Goal: Task Accomplishment & Management: Manage account settings

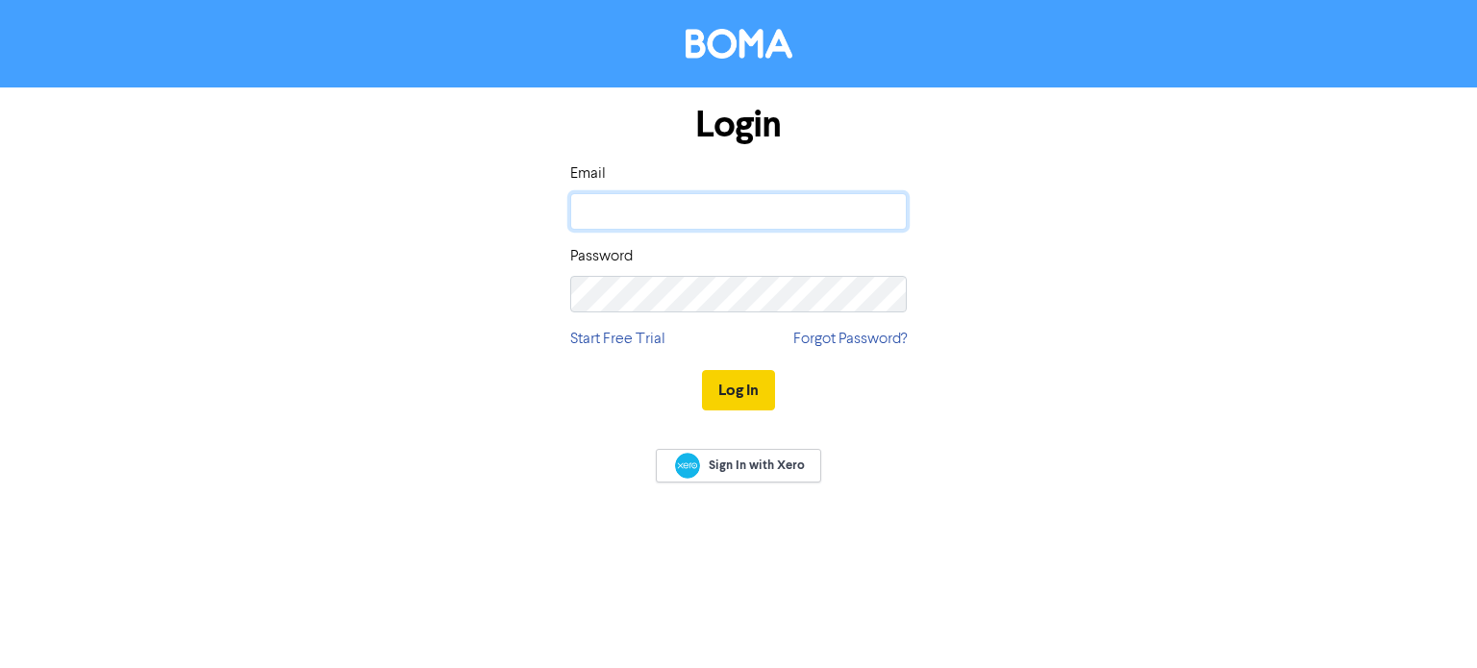
type input "rachael@rszconsulting.com.au"
click at [729, 390] on button "Log In" at bounding box center [738, 390] width 73 height 40
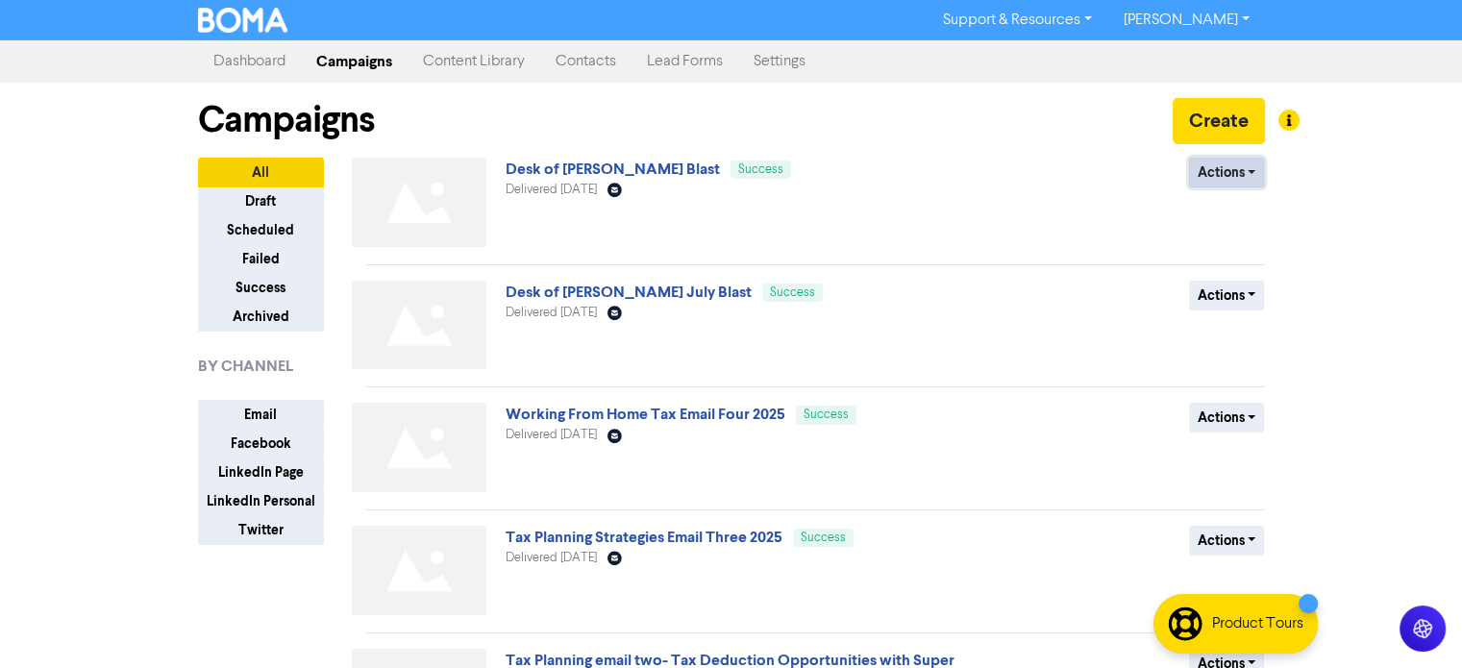
click at [1240, 173] on button "Actions" at bounding box center [1227, 173] width 76 height 30
drag, startPoint x: 900, startPoint y: 213, endPoint x: 815, endPoint y: 217, distance: 84.7
click at [900, 213] on div "Desk of [PERSON_NAME] Blast Success Delivered [DATE] Email Created with Sketch." at bounding box center [737, 206] width 463 height 97
click at [623, 174] on link "Desk of [PERSON_NAME] Blast" at bounding box center [613, 169] width 214 height 19
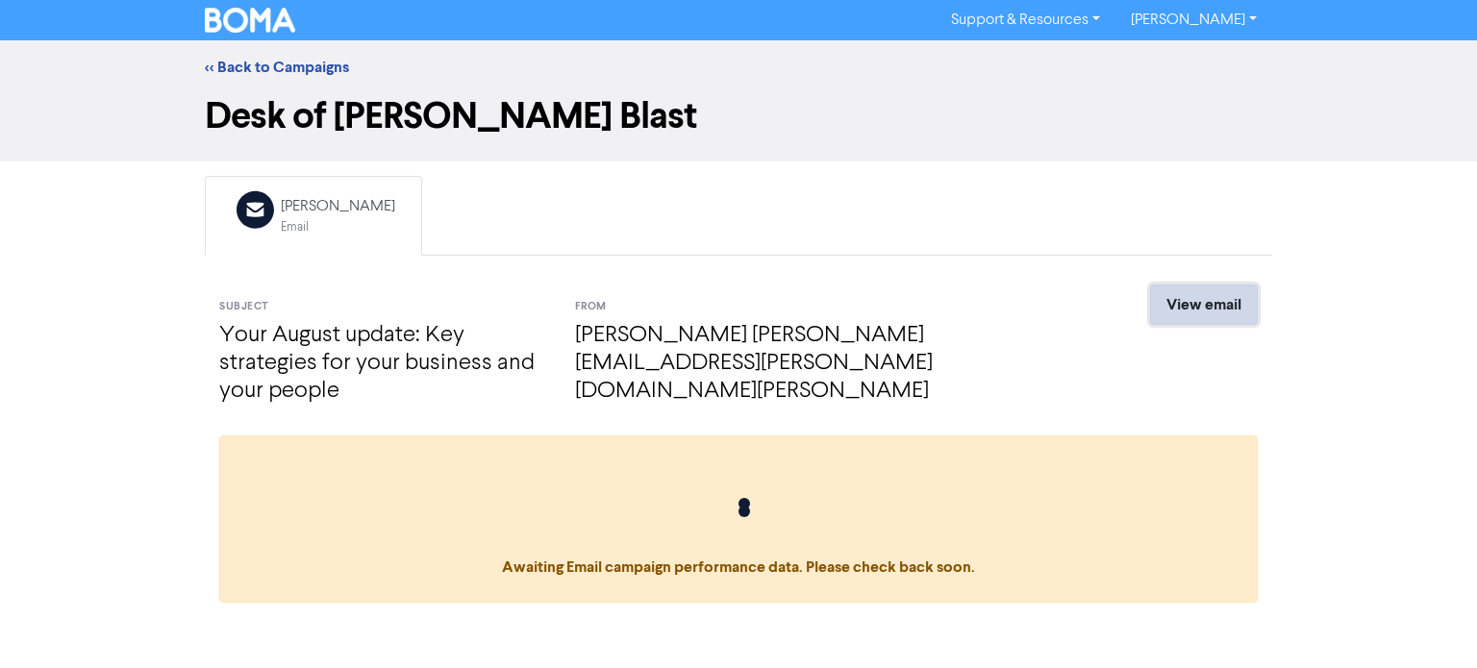
click at [1180, 299] on link "View email" at bounding box center [1204, 305] width 108 height 40
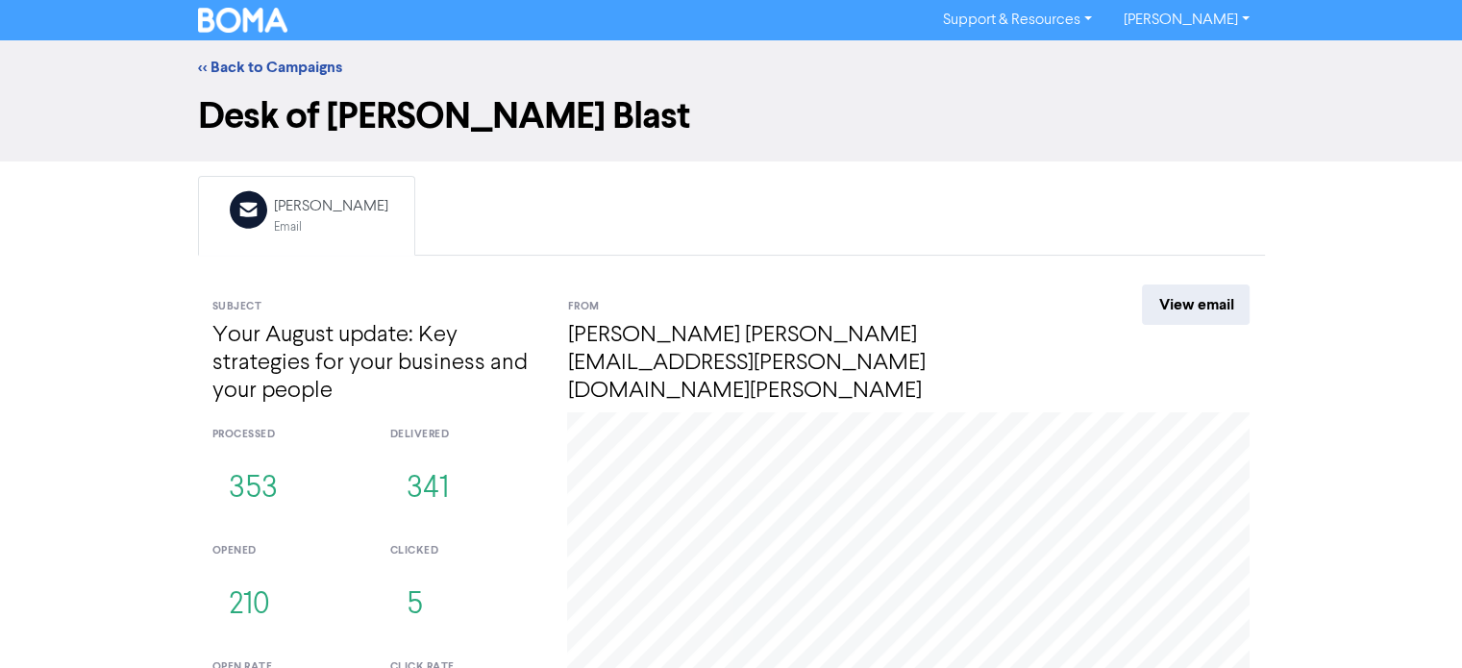
click at [275, 56] on div "<< Back to Campaigns" at bounding box center [732, 67] width 1096 height 23
click at [277, 68] on link "<< Back to Campaigns" at bounding box center [270, 67] width 144 height 19
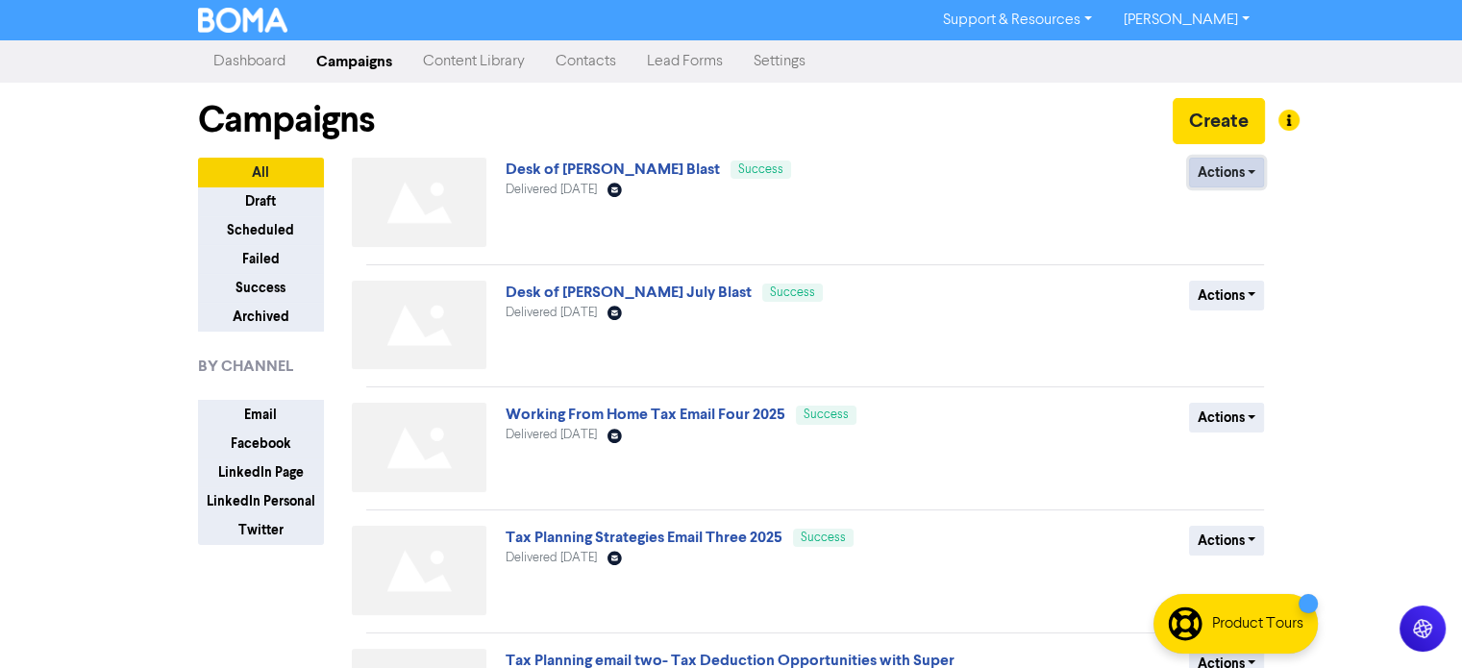
click at [1228, 180] on button "Actions" at bounding box center [1227, 173] width 76 height 30
click at [1238, 211] on button "Duplicate" at bounding box center [1266, 212] width 152 height 31
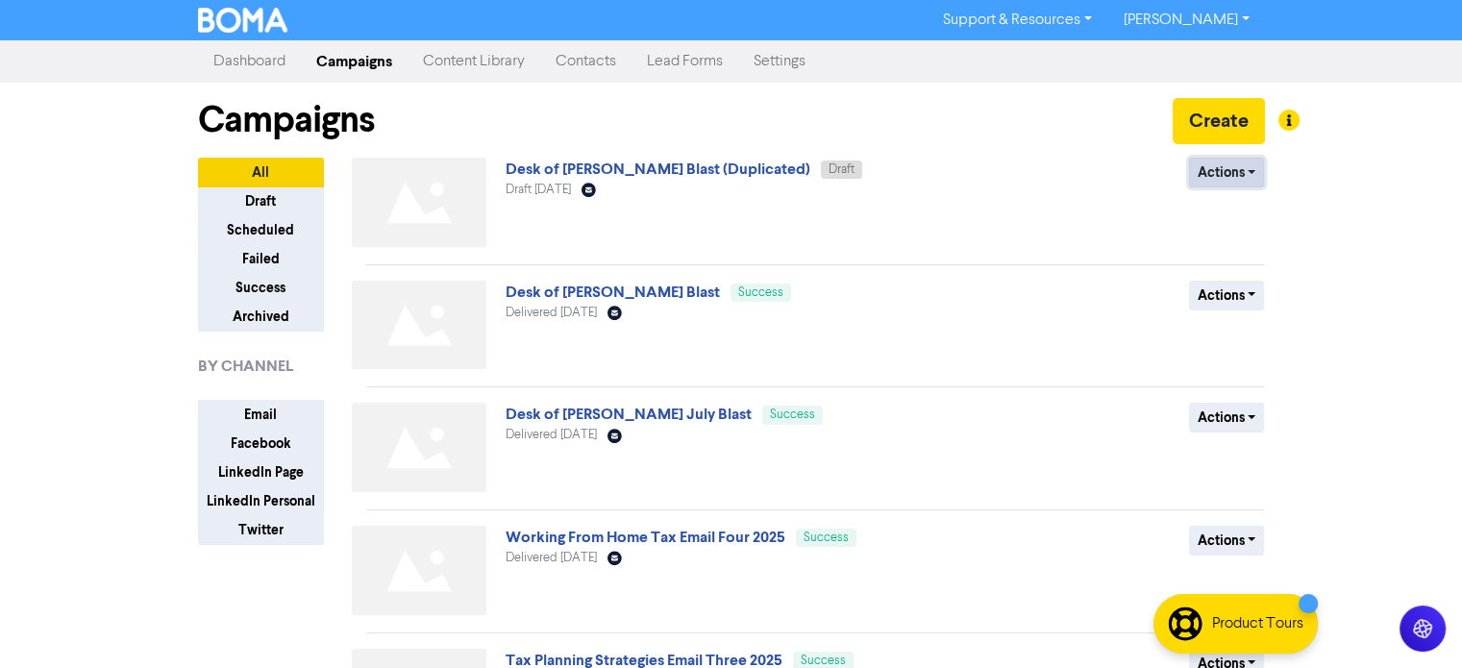
click at [1234, 179] on button "Actions" at bounding box center [1227, 173] width 76 height 30
click at [1242, 275] on button "Rename" at bounding box center [1266, 274] width 152 height 31
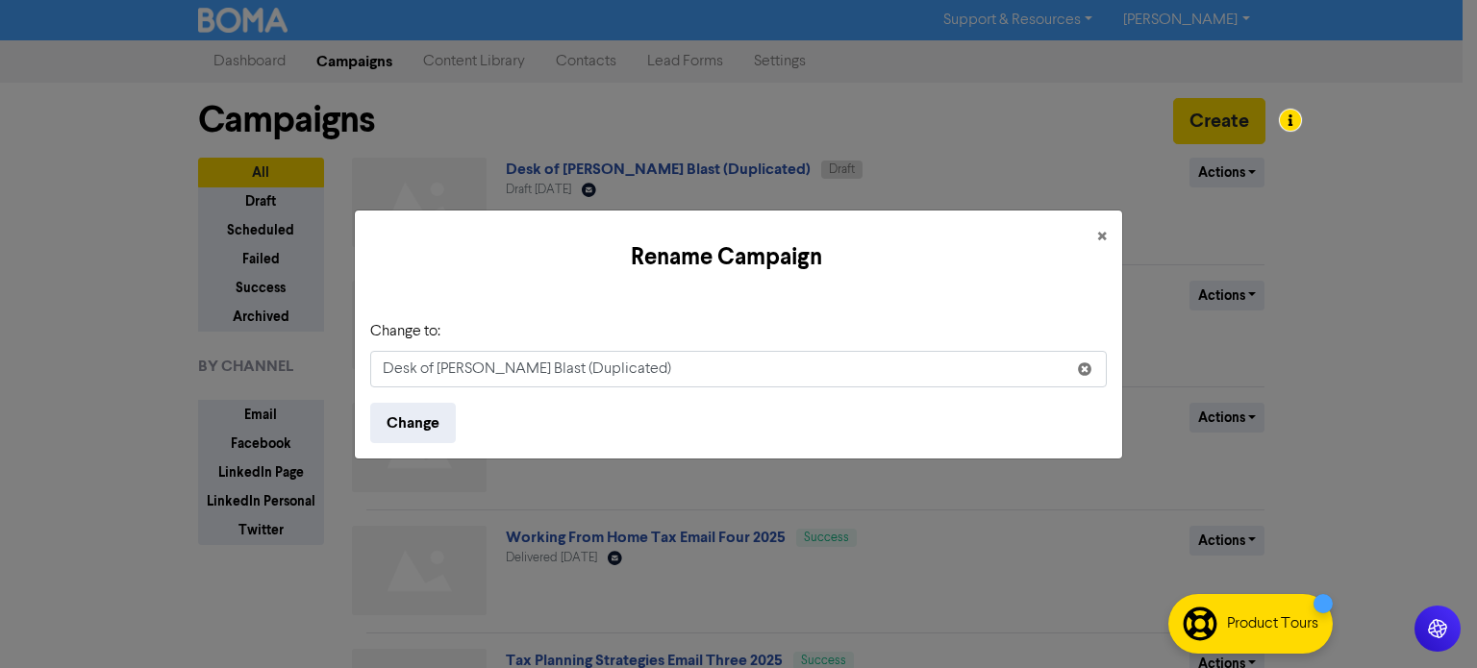
drag, startPoint x: 684, startPoint y: 372, endPoint x: 482, endPoint y: 370, distance: 202.8
click at [482, 370] on input "Desk of [PERSON_NAME] Blast (Duplicated)" at bounding box center [738, 369] width 736 height 37
type input "Desk of [PERSON_NAME] September Blast"
click at [432, 417] on button "Change" at bounding box center [413, 423] width 86 height 40
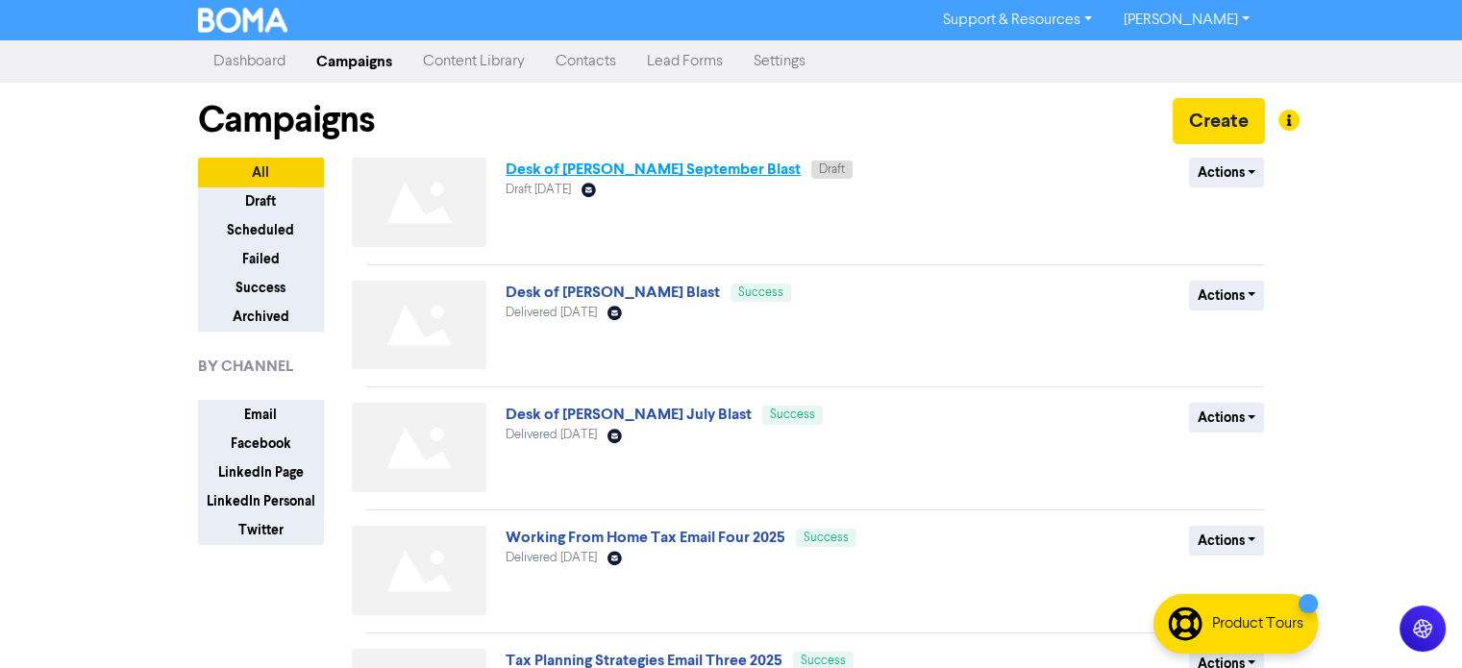
click at [625, 162] on link "Desk of [PERSON_NAME] September Blast" at bounding box center [653, 169] width 295 height 19
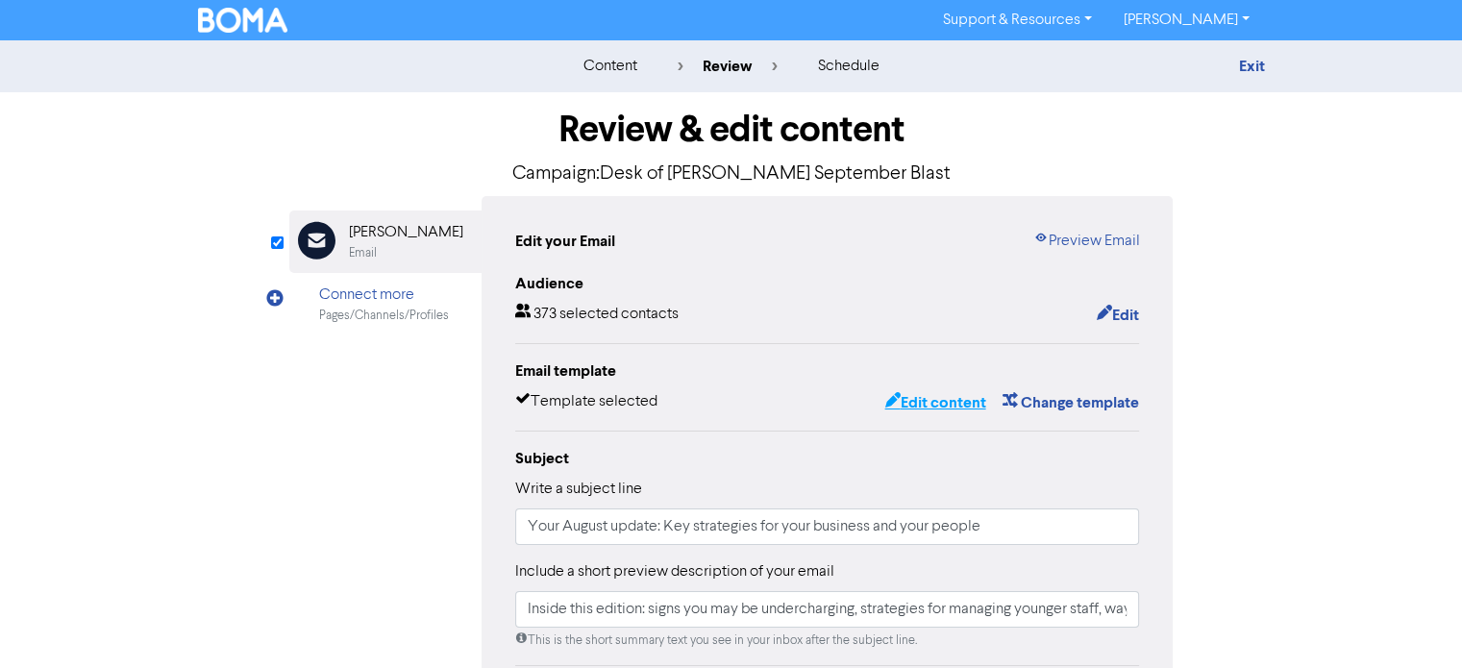
click at [944, 406] on button "Edit content" at bounding box center [934, 402] width 103 height 25
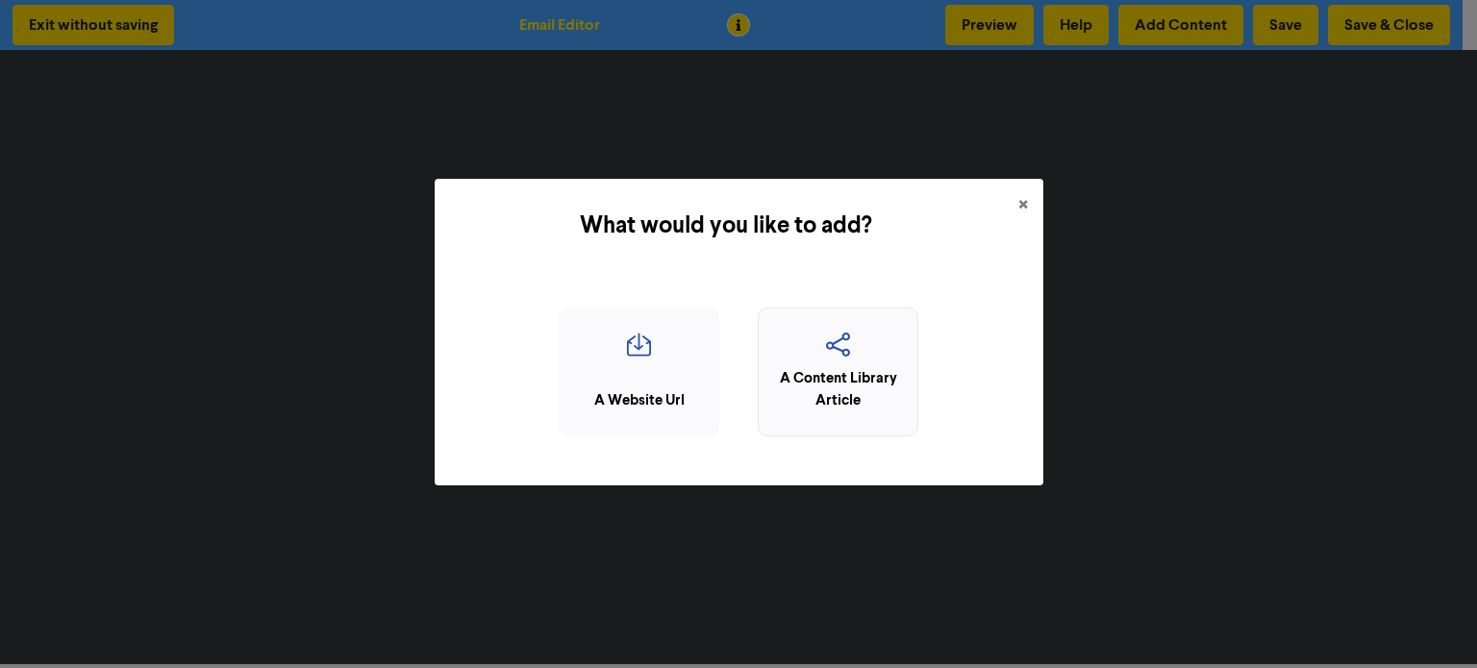
click at [817, 375] on div "A Content Library Article" at bounding box center [837, 389] width 139 height 43
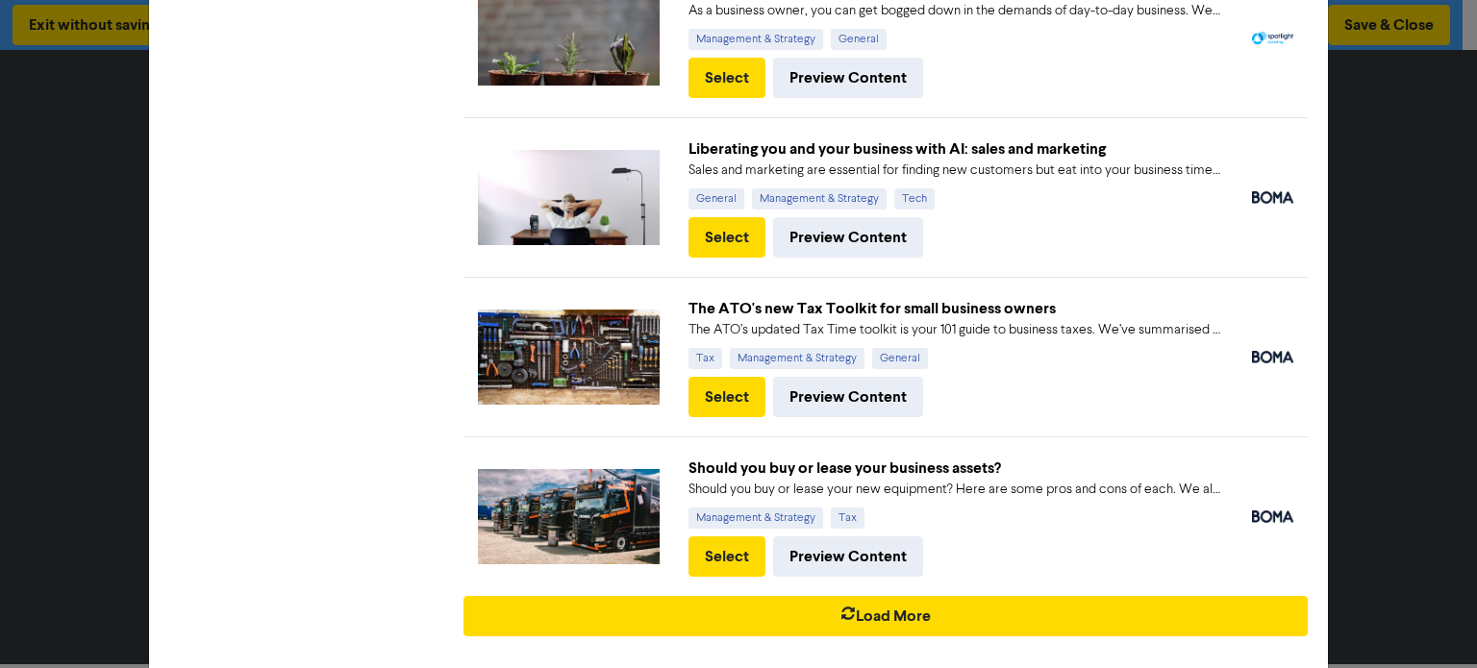
scroll to position [1204, 0]
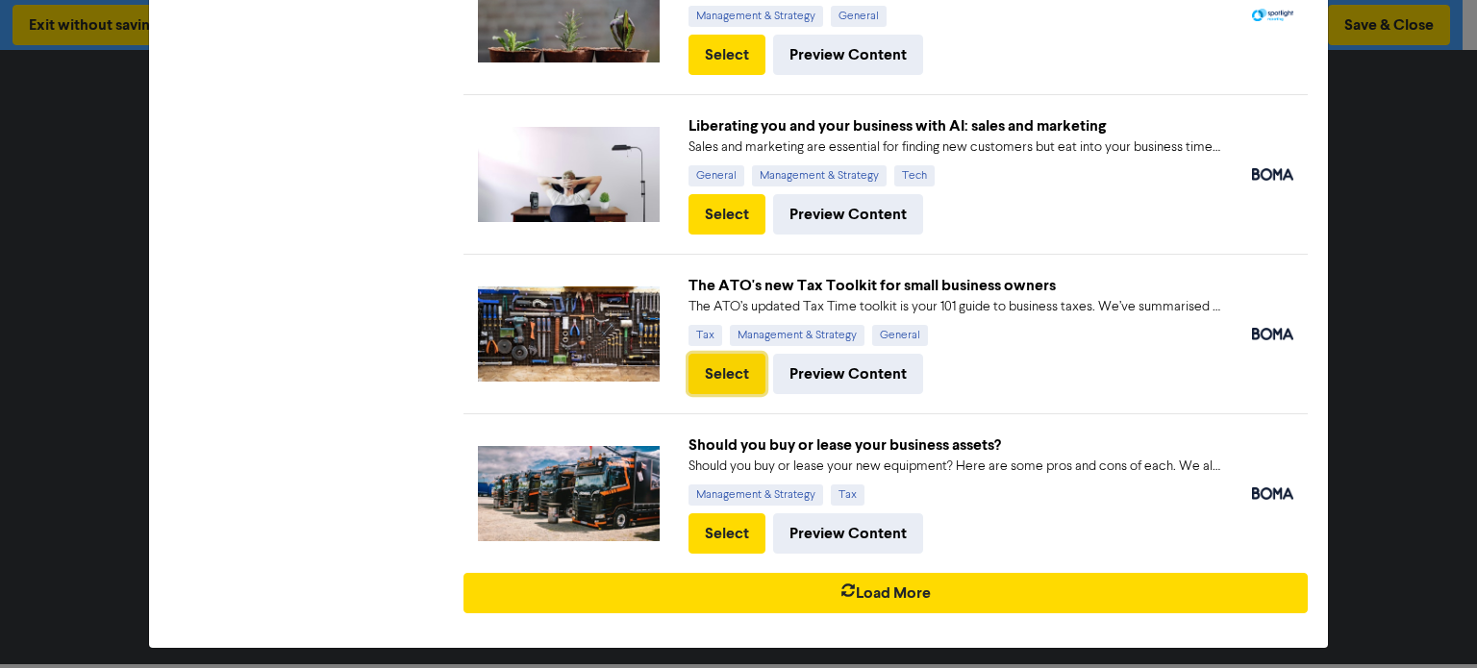
click at [707, 365] on button "Select" at bounding box center [726, 374] width 77 height 40
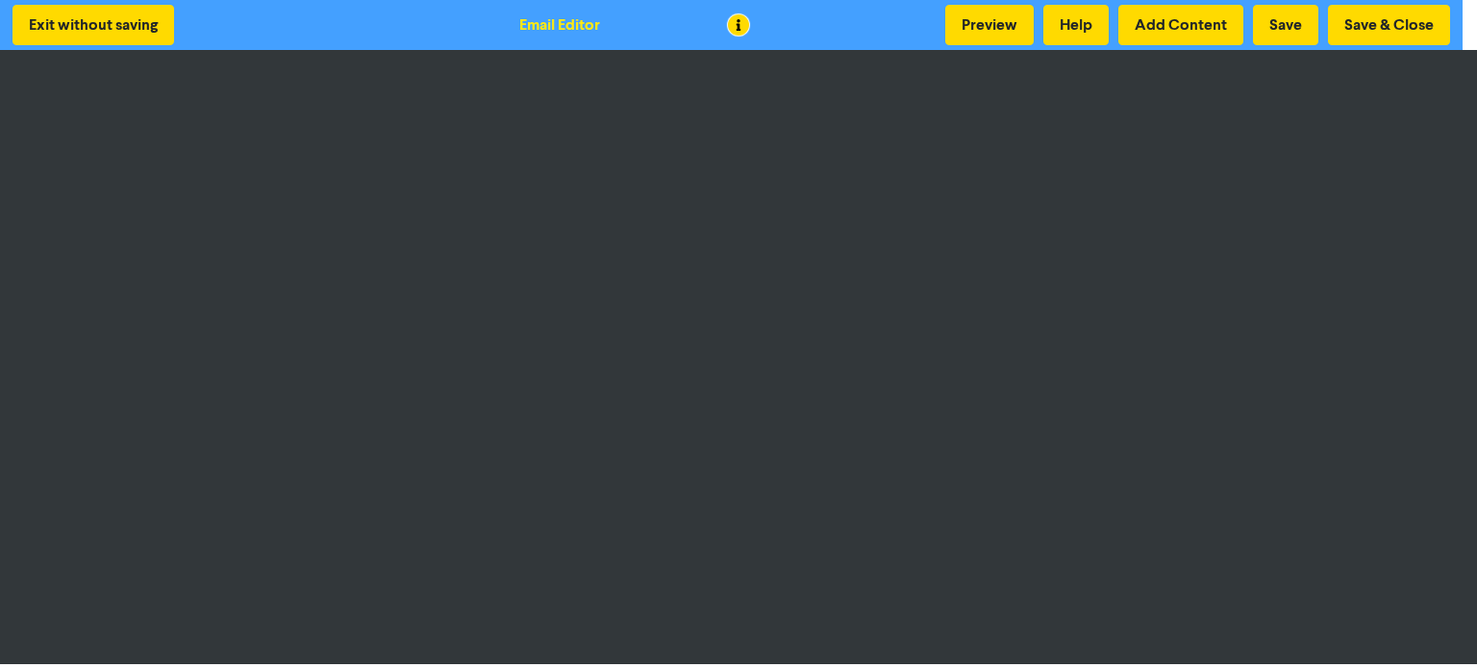
scroll to position [0, 0]
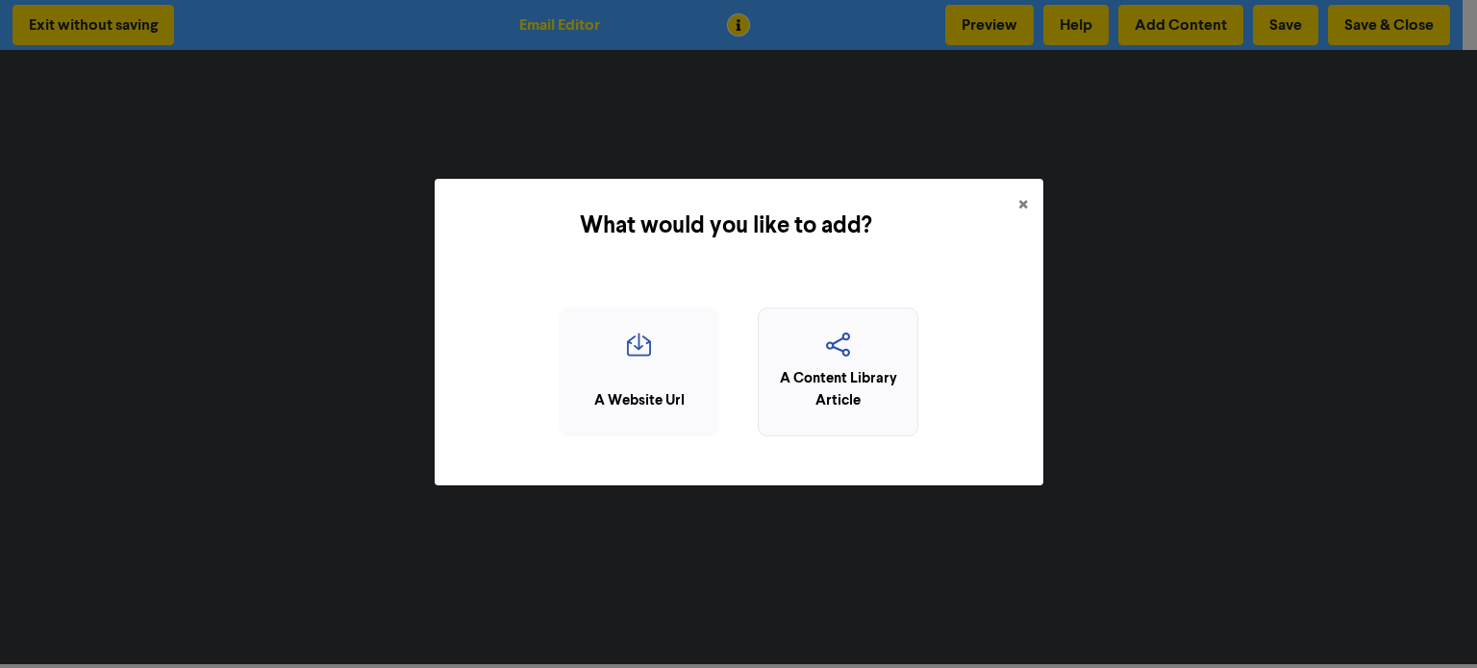
click at [865, 357] on icon "button" at bounding box center [837, 351] width 139 height 37
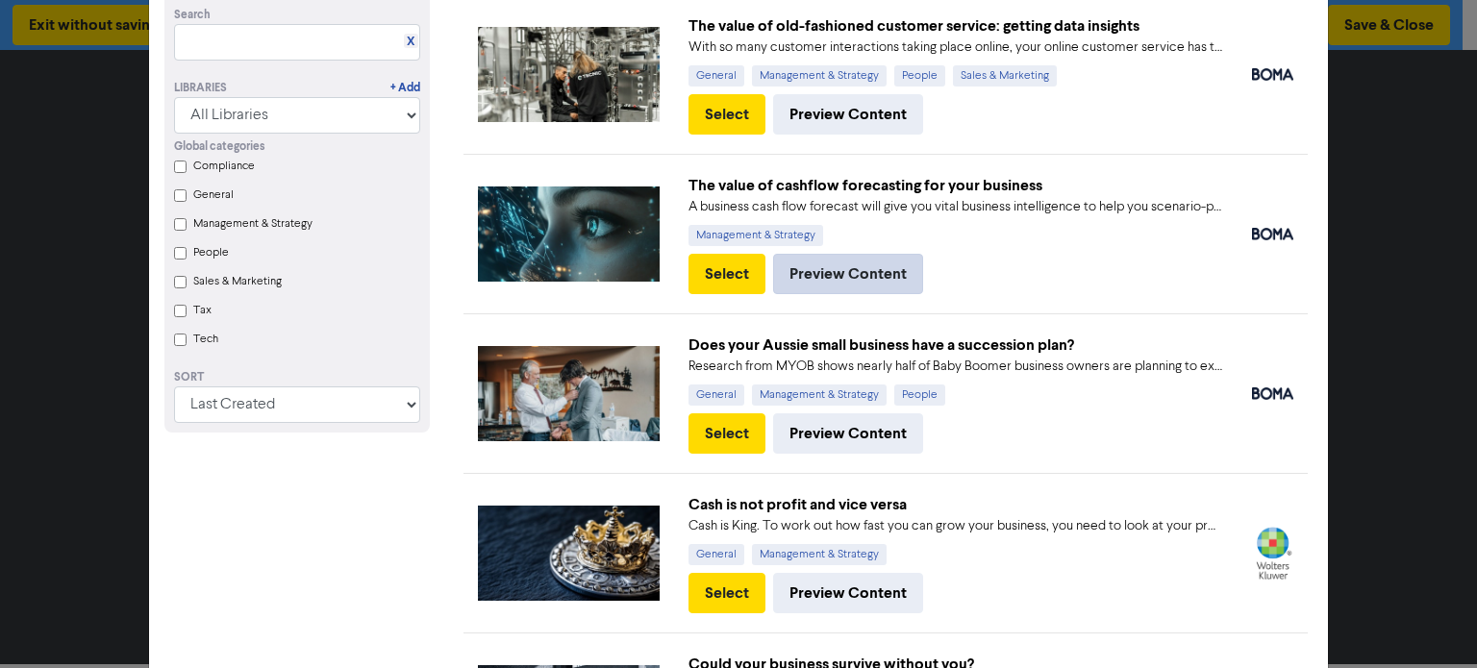
scroll to position [288, 0]
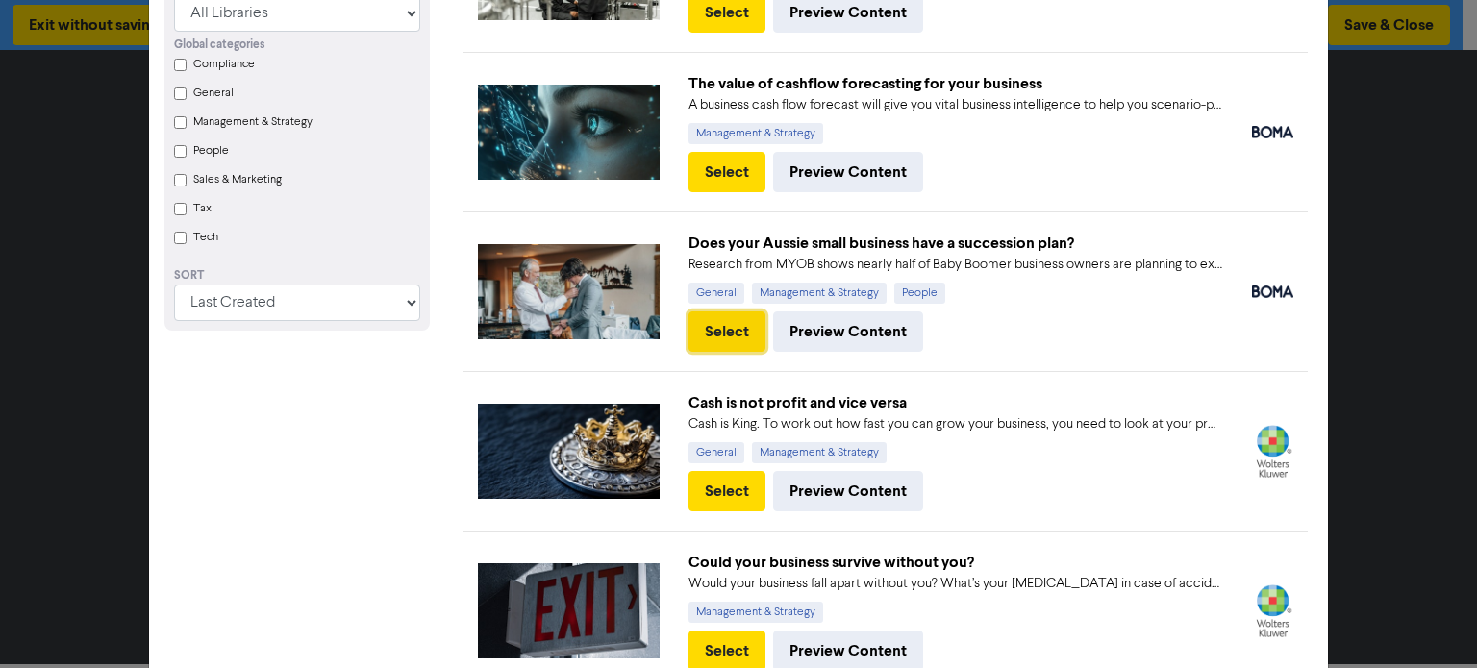
click at [714, 321] on button "Select" at bounding box center [726, 331] width 77 height 40
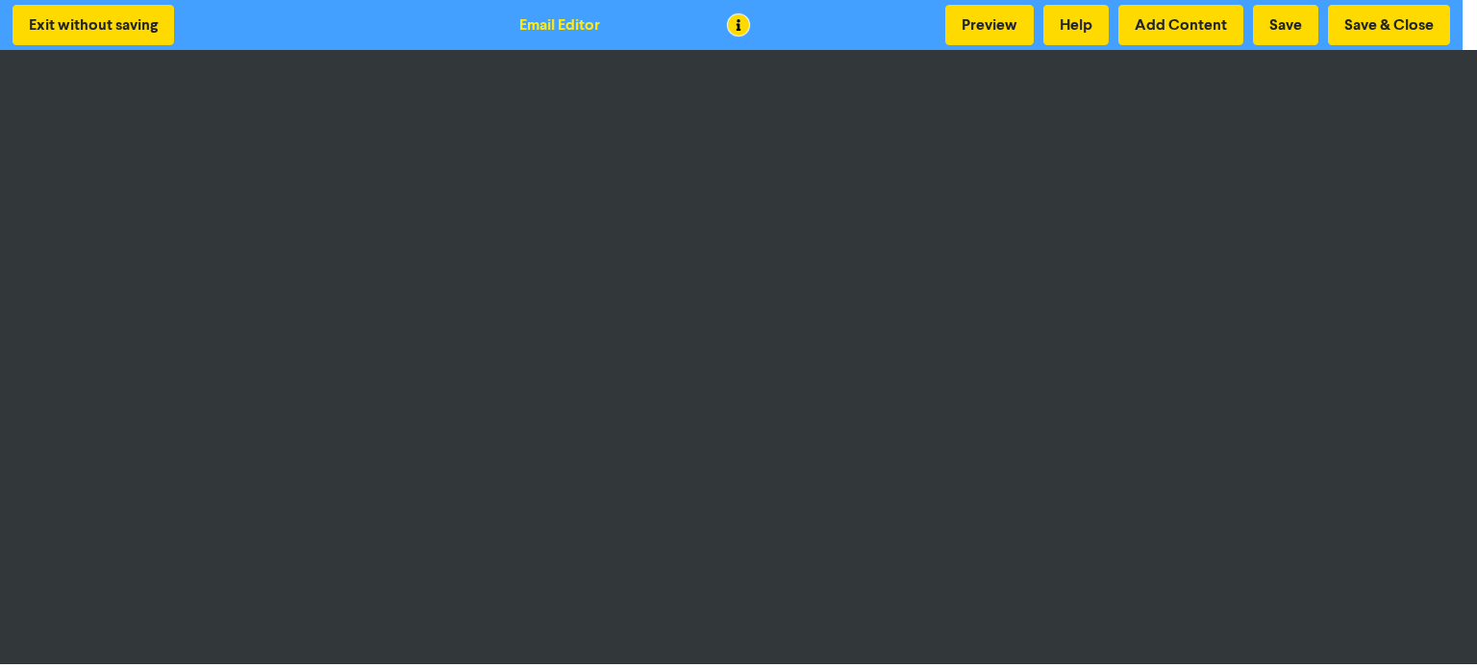
scroll to position [0, 0]
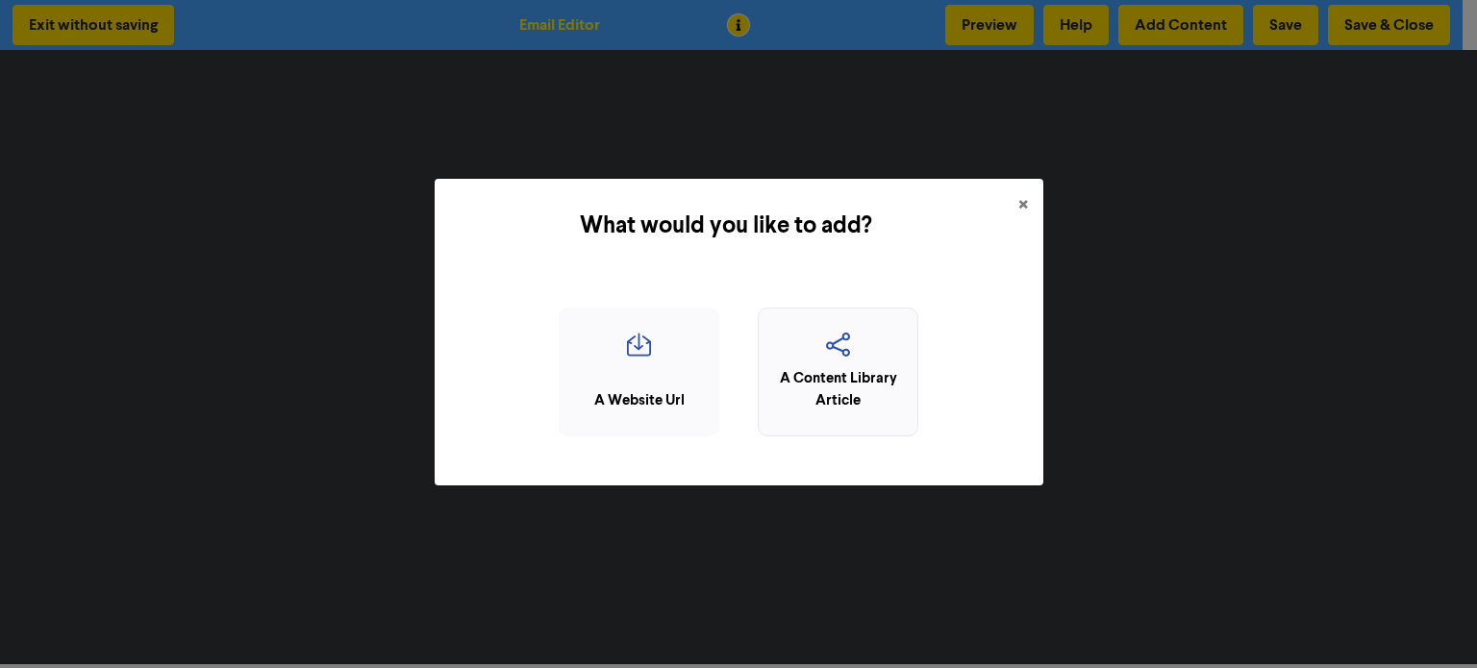
click at [820, 376] on div "A Content Library Article" at bounding box center [837, 389] width 139 height 43
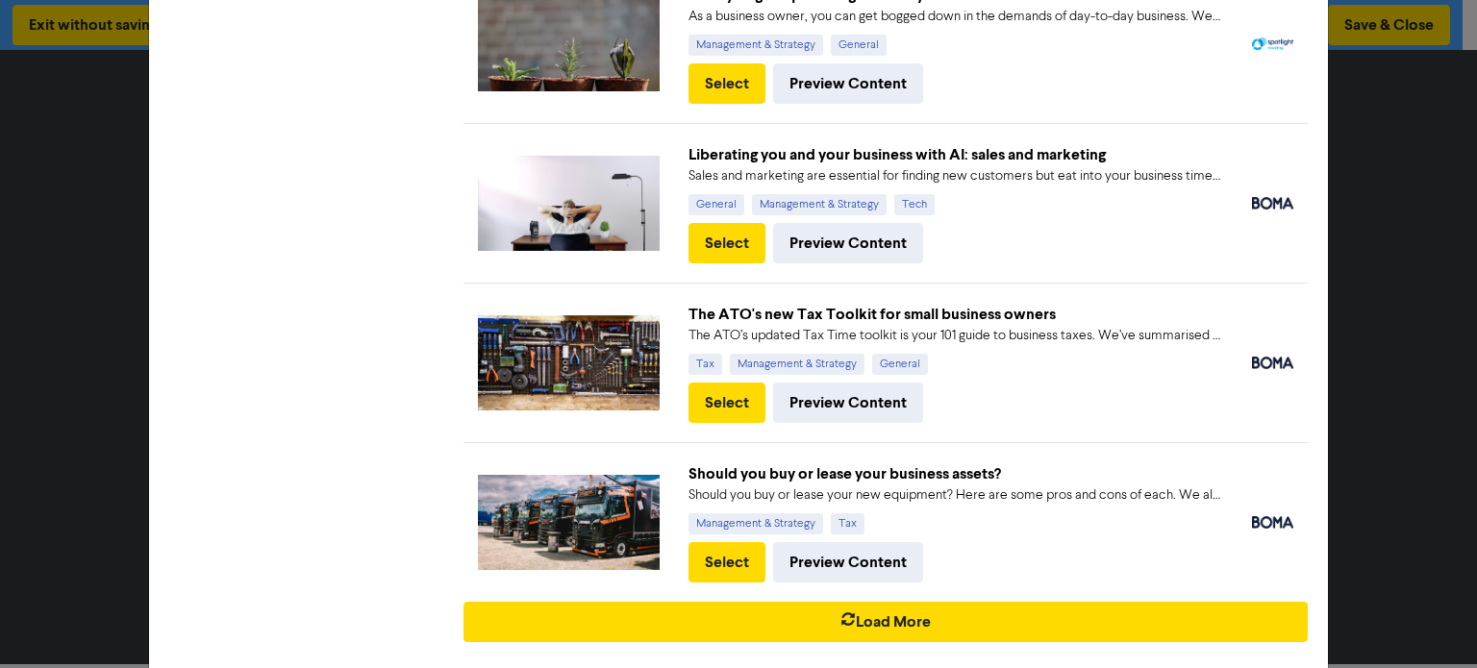
scroll to position [1204, 0]
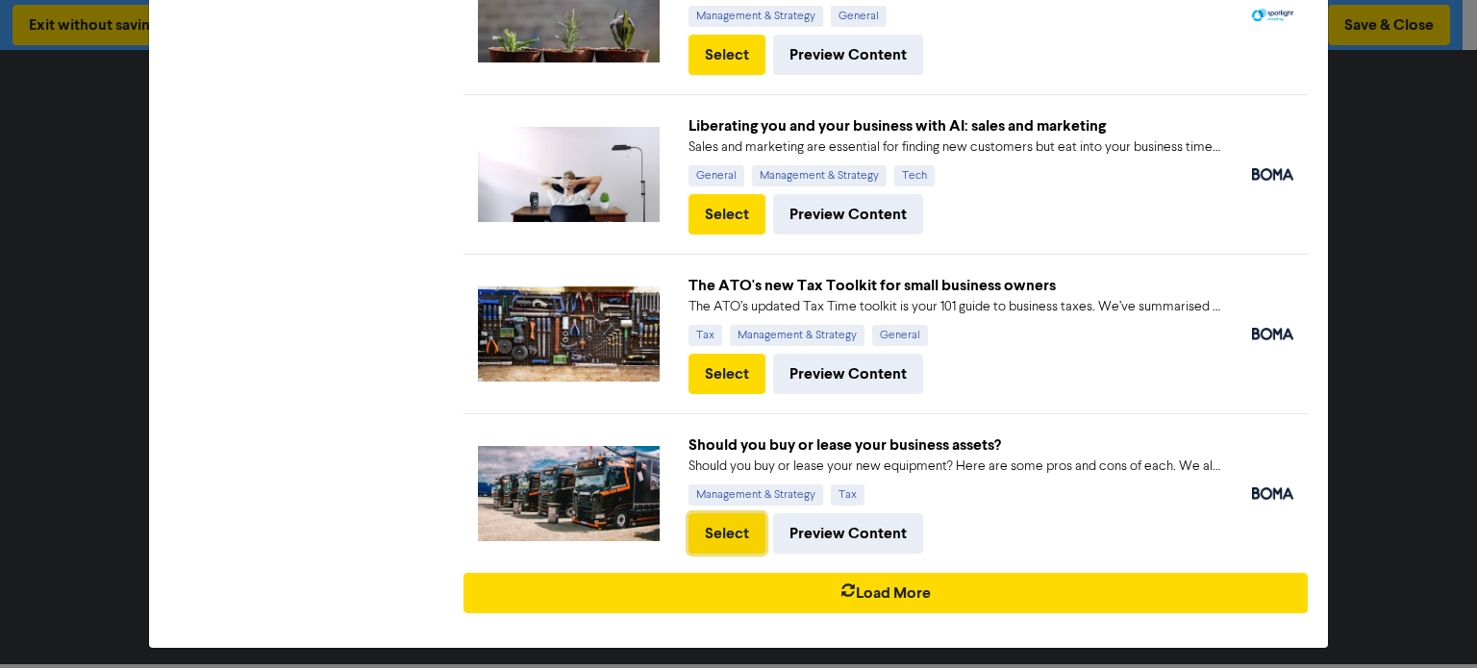
click at [728, 528] on button "Select" at bounding box center [726, 533] width 77 height 40
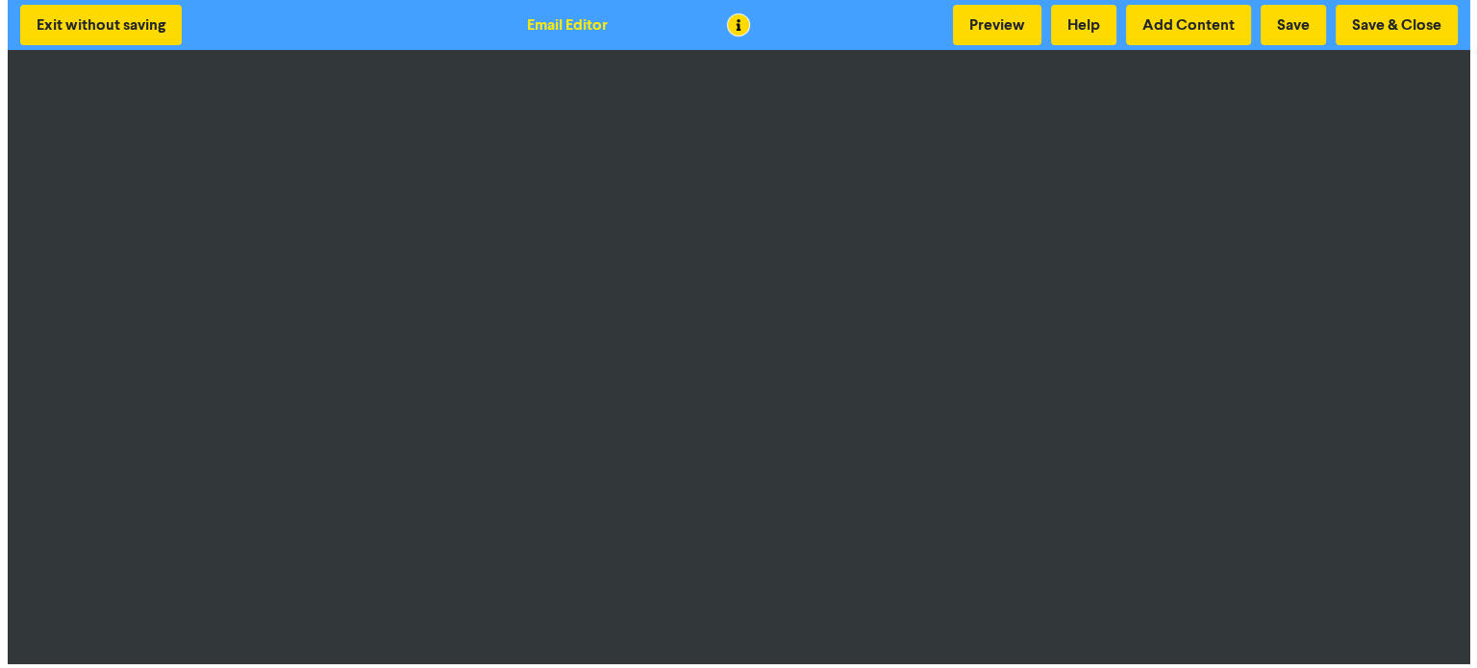
scroll to position [2, 0]
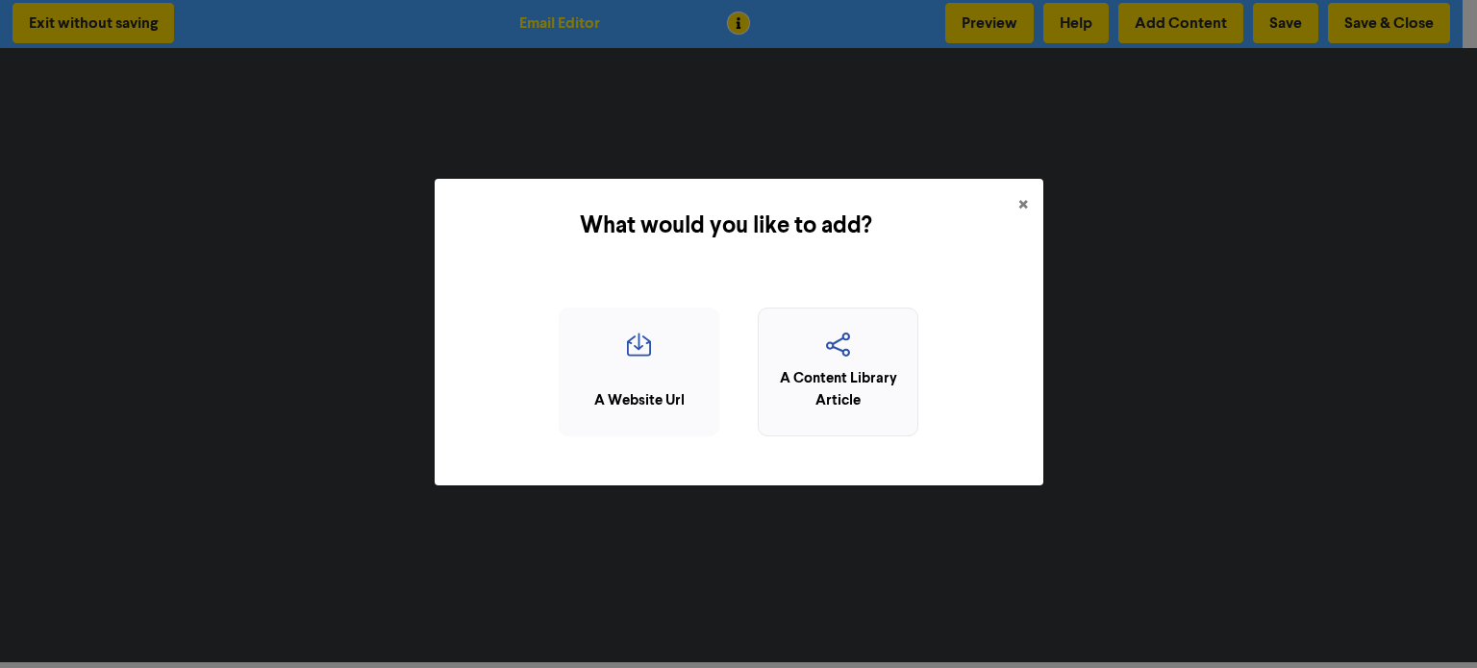
click at [832, 375] on div "A Content Library Article" at bounding box center [837, 389] width 139 height 43
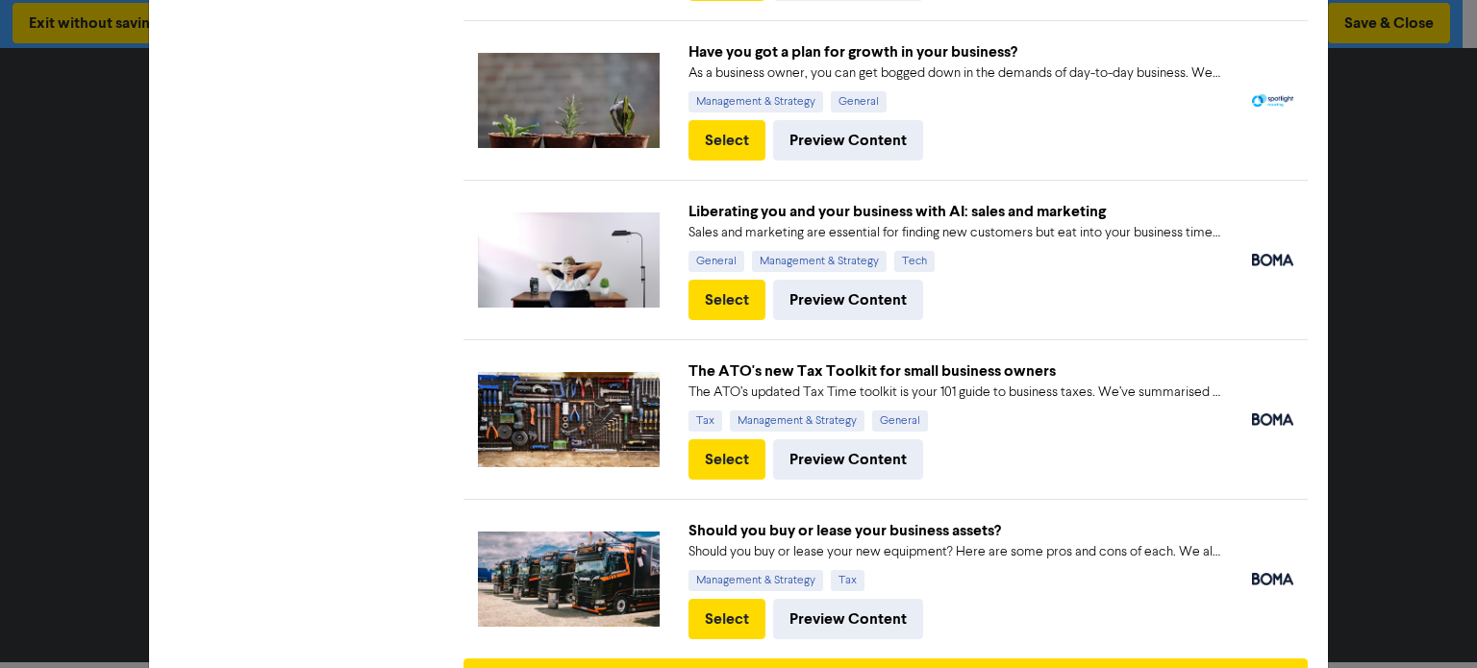
scroll to position [1204, 0]
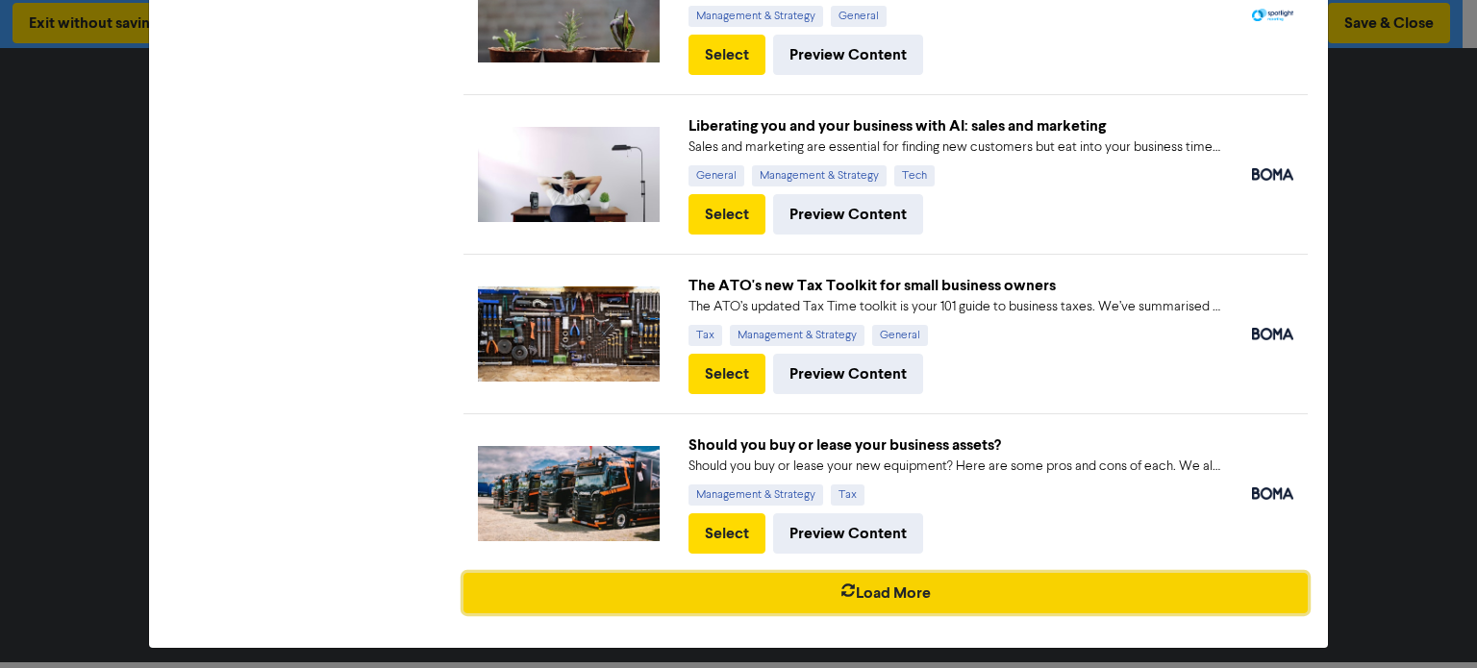
click at [846, 585] on button "Load More" at bounding box center [885, 593] width 845 height 40
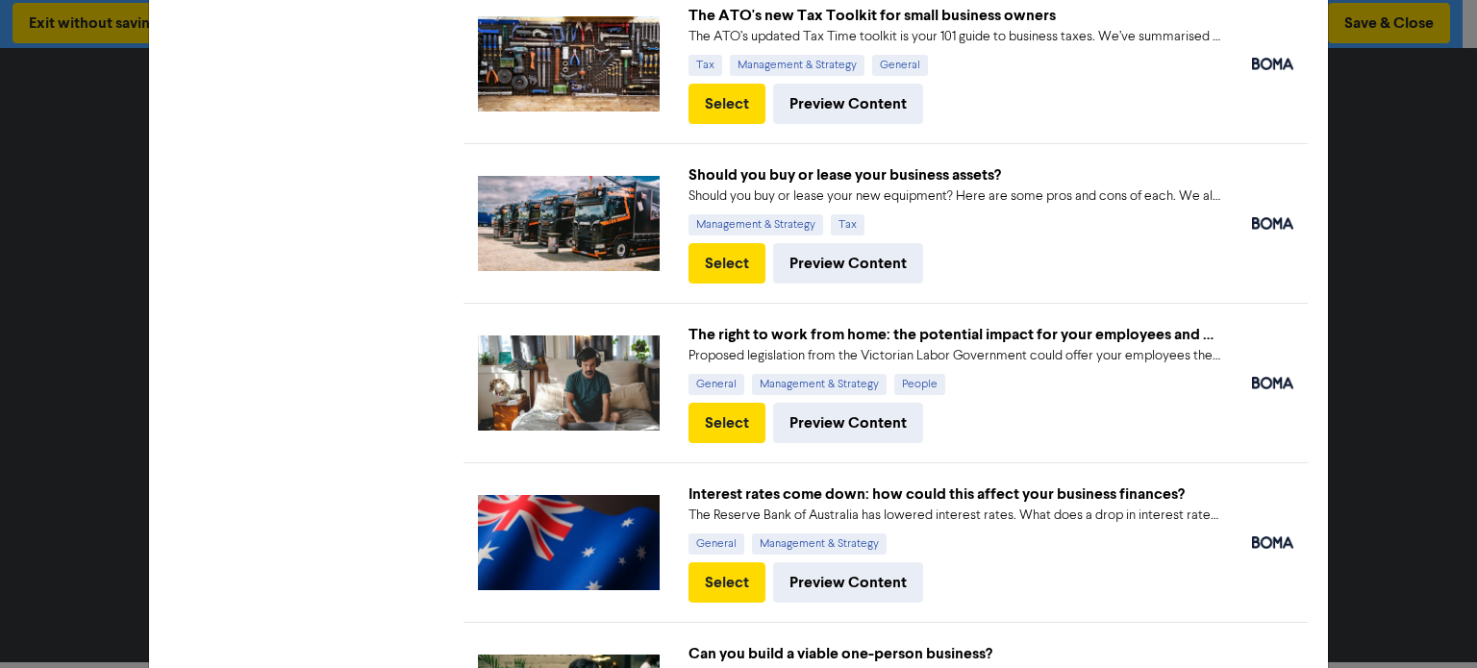
scroll to position [1492, 0]
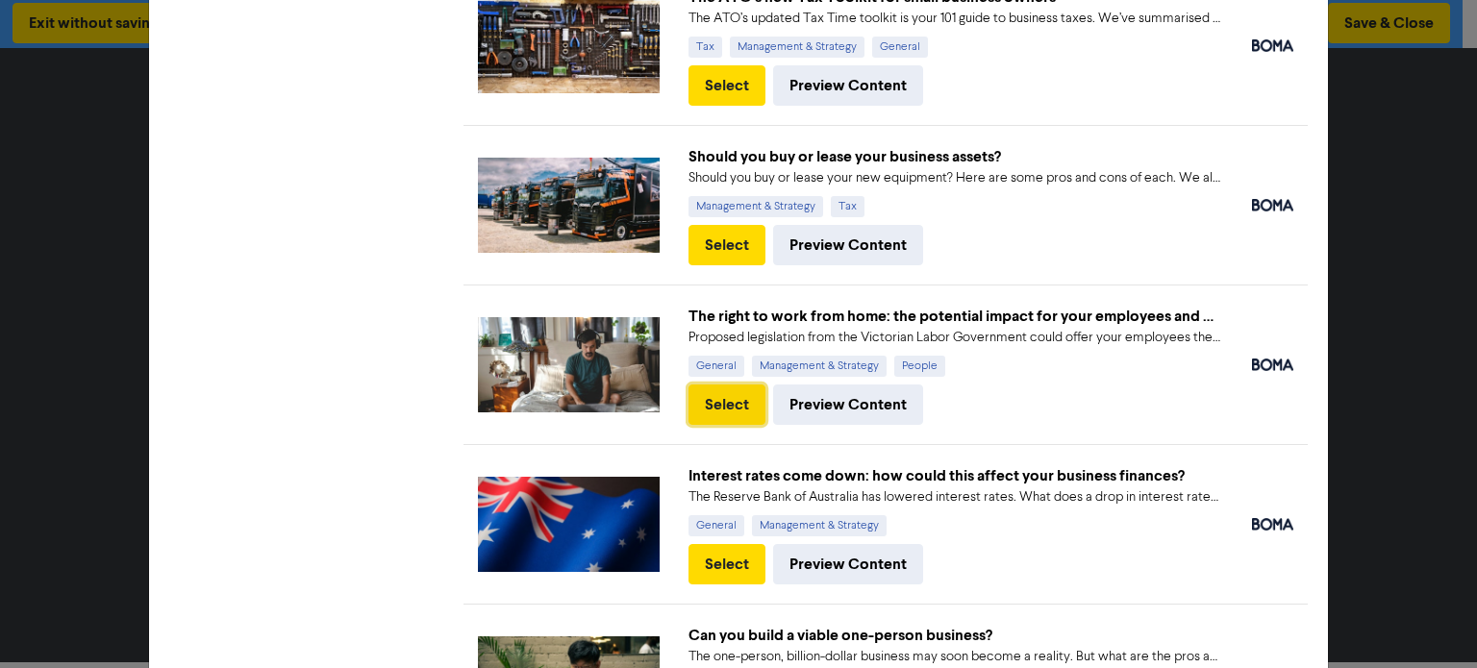
click at [734, 400] on button "Select" at bounding box center [726, 405] width 77 height 40
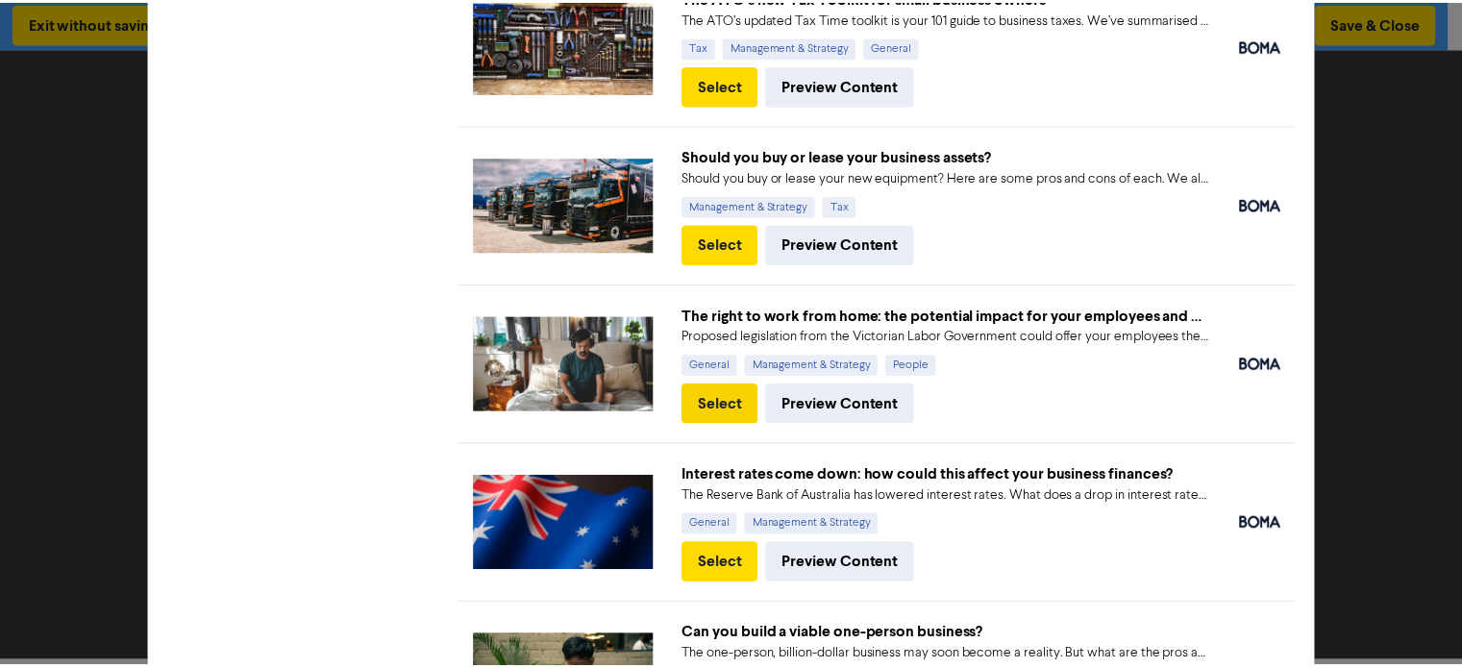
scroll to position [0, 0]
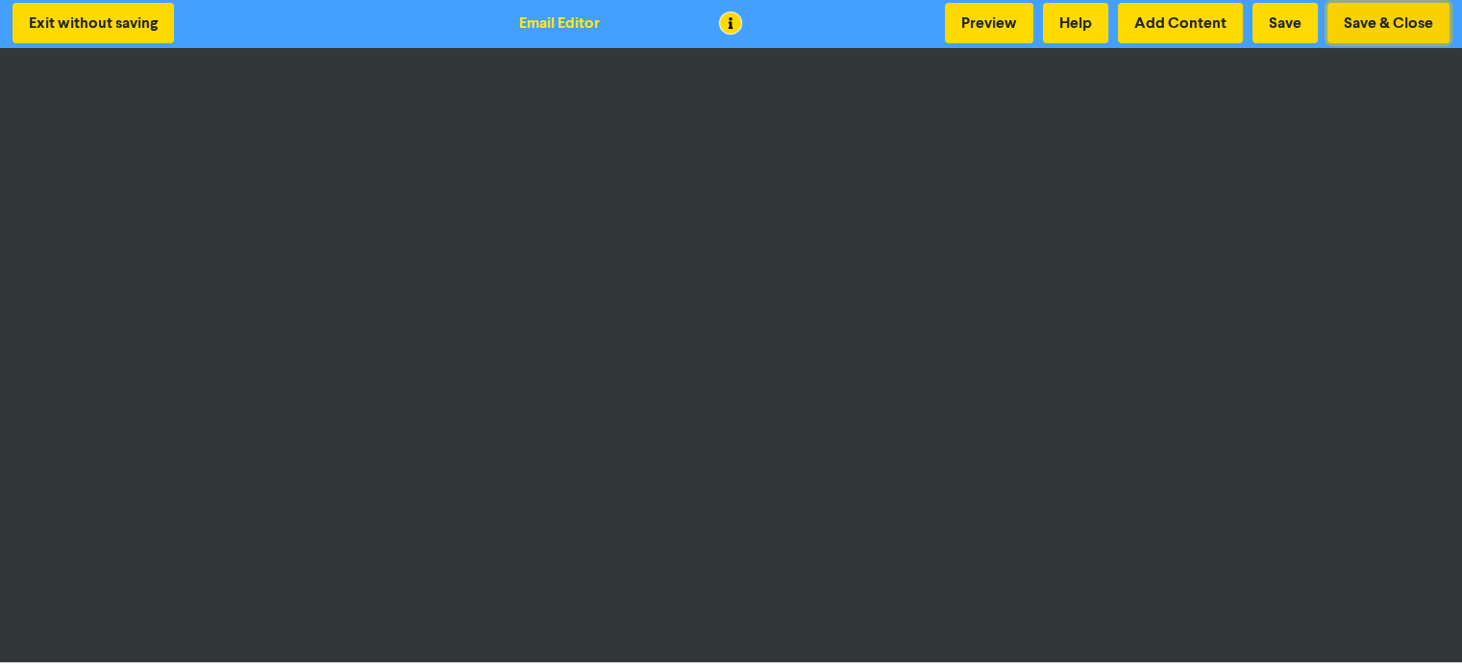
click at [1369, 17] on button "Save & Close" at bounding box center [1389, 23] width 122 height 40
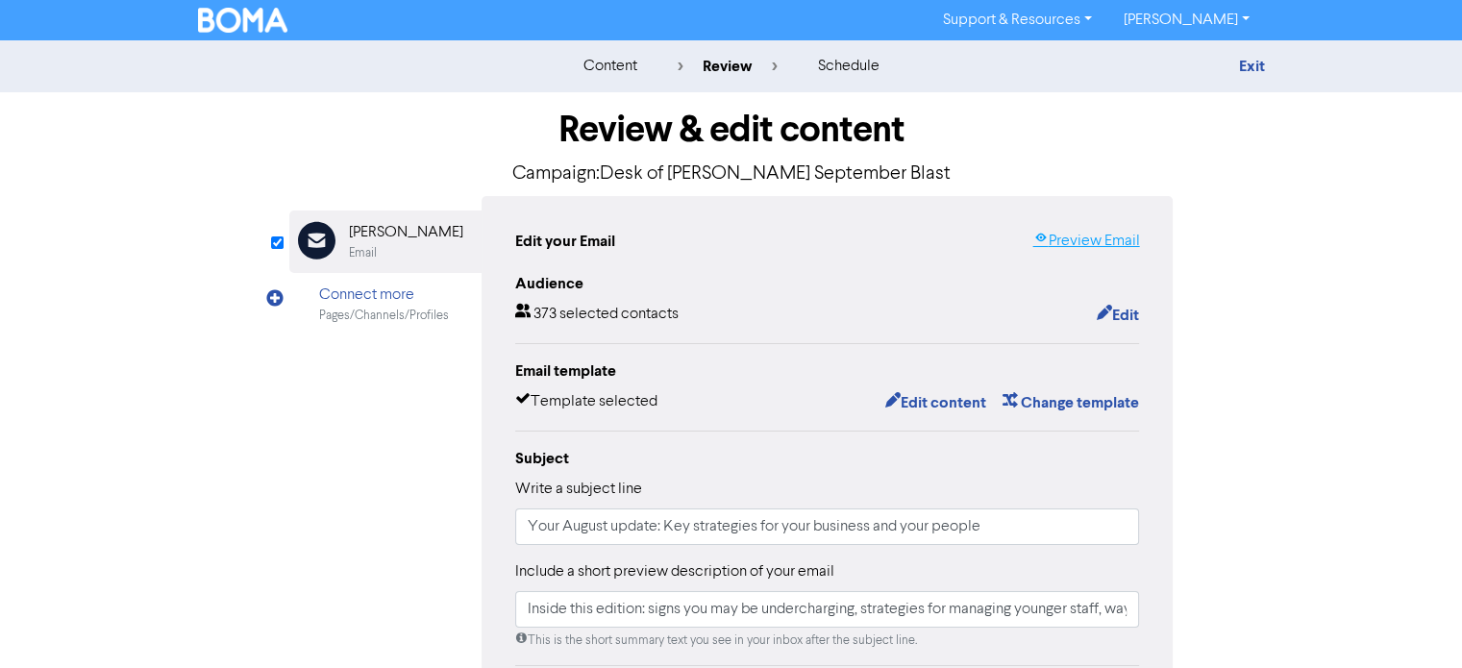
click at [1059, 236] on link "Preview Email" at bounding box center [1085, 241] width 107 height 23
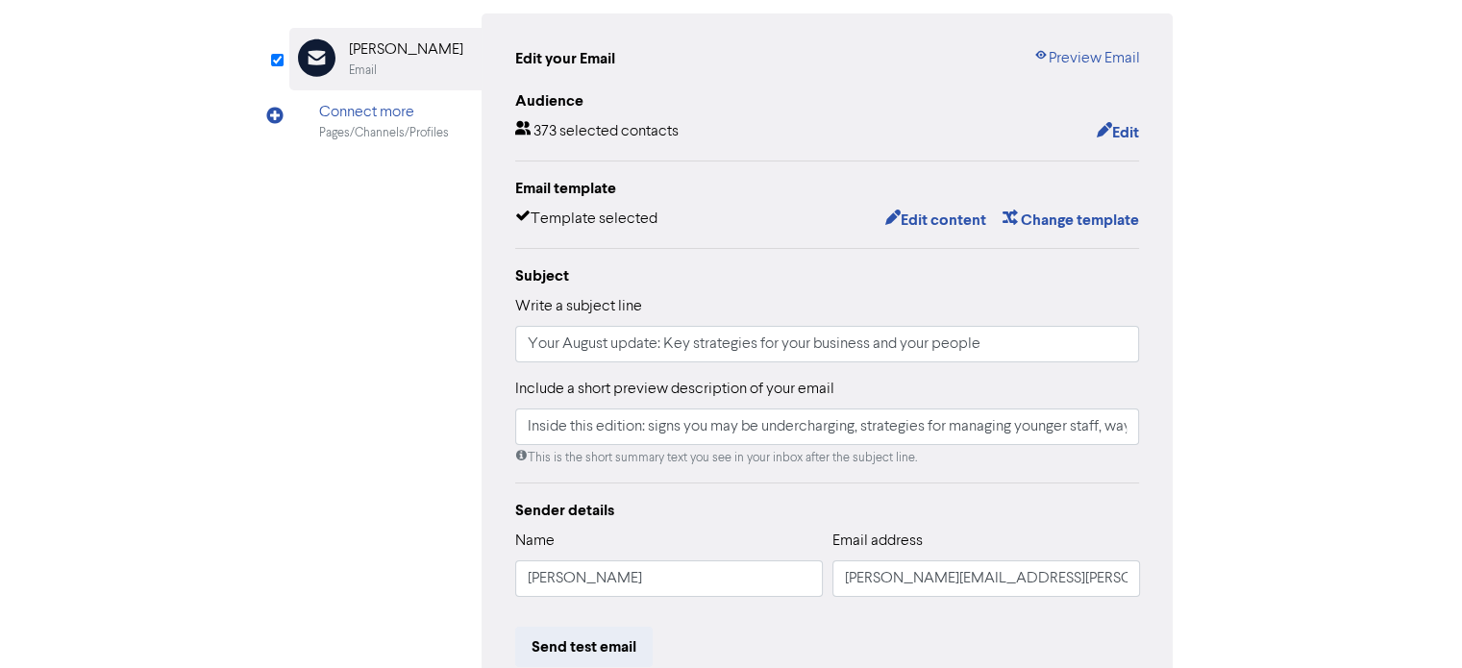
scroll to position [192, 0]
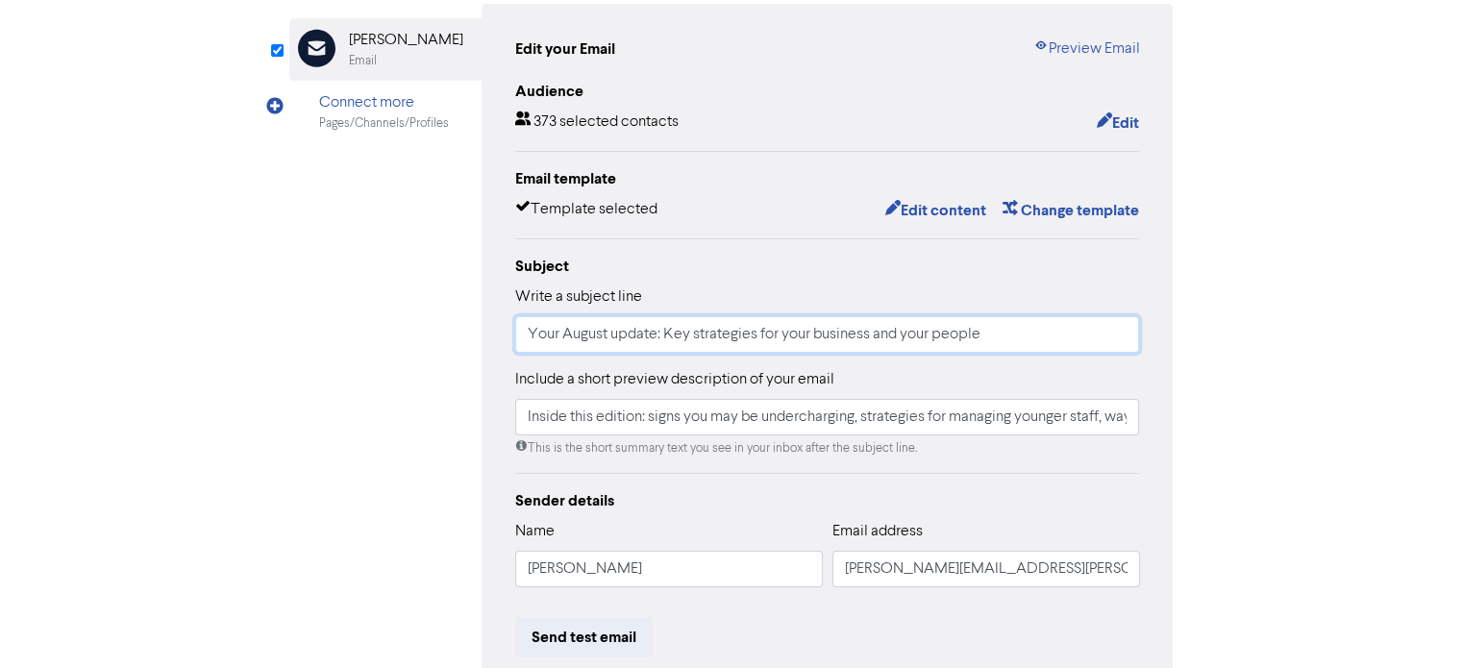
drag, startPoint x: 992, startPoint y: 336, endPoint x: 472, endPoint y: 340, distance: 520.1
click at [472, 340] on div "Email Created with Sketch. [PERSON_NAME] Email Connect more Pages/Channels/Prof…" at bounding box center [731, 412] width 884 height 817
paste input "Tax Toolkit, Succession Planning & More — Your August Updat"
drag, startPoint x: 890, startPoint y: 337, endPoint x: 848, endPoint y: 330, distance: 43.0
click at [846, 332] on input "Tax Toolkit, Succession Planning & More — Your August Update" at bounding box center [827, 334] width 625 height 37
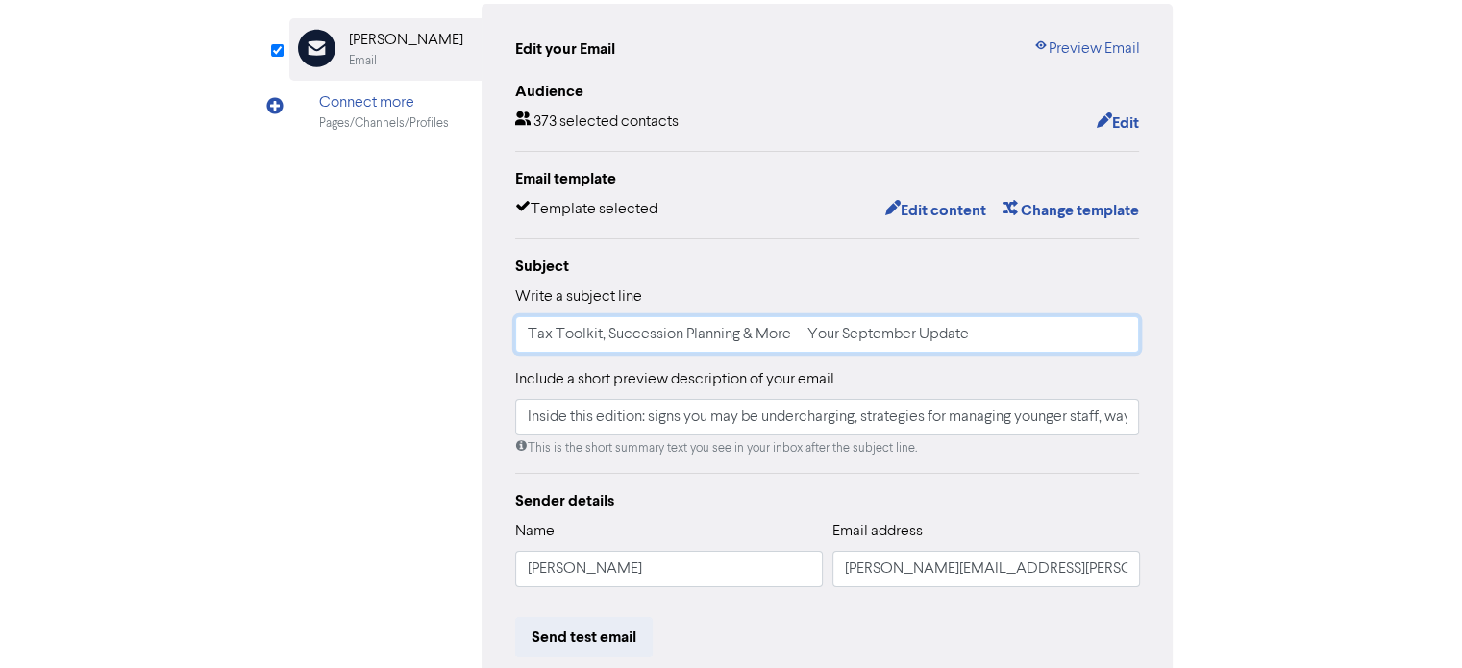
drag, startPoint x: 1011, startPoint y: 328, endPoint x: 515, endPoint y: 345, distance: 496.3
click at [515, 345] on input "Tax Toolkit, Succession Planning & More — Your September Update" at bounding box center [827, 334] width 625 height 37
type input "Tax Toolkit, Succession Planning & More — Your September Update"
drag, startPoint x: 524, startPoint y: 418, endPoint x: 1228, endPoint y: 449, distance: 704.3
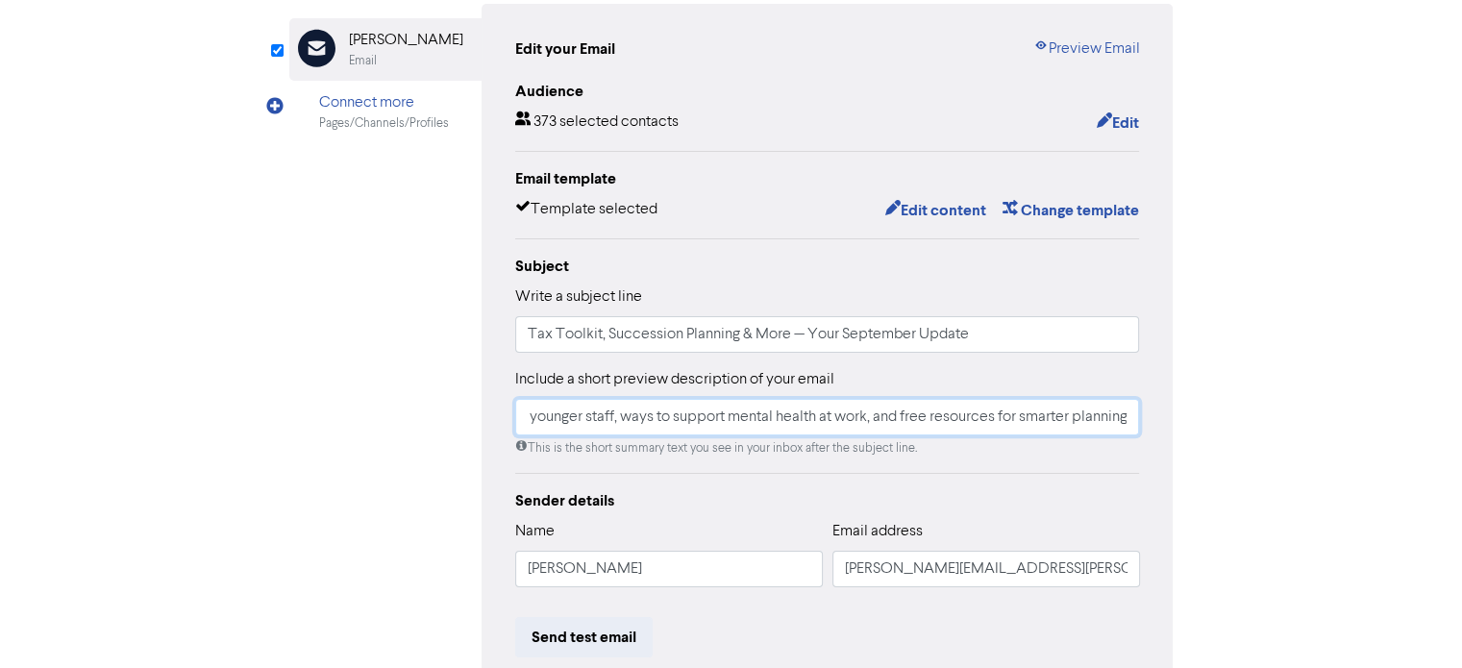
click at [1228, 449] on div "Review & edit content Campaign: Desk of [PERSON_NAME] September Blast Email Cre…" at bounding box center [732, 403] width 1096 height 1007
paste input "Stay informed with the latest resources to support you, your team, and your fut…"
type input "Stay informed with the latest resources to support you, your team, and your fut…"
drag, startPoint x: 738, startPoint y: 336, endPoint x: 608, endPoint y: 331, distance: 130.9
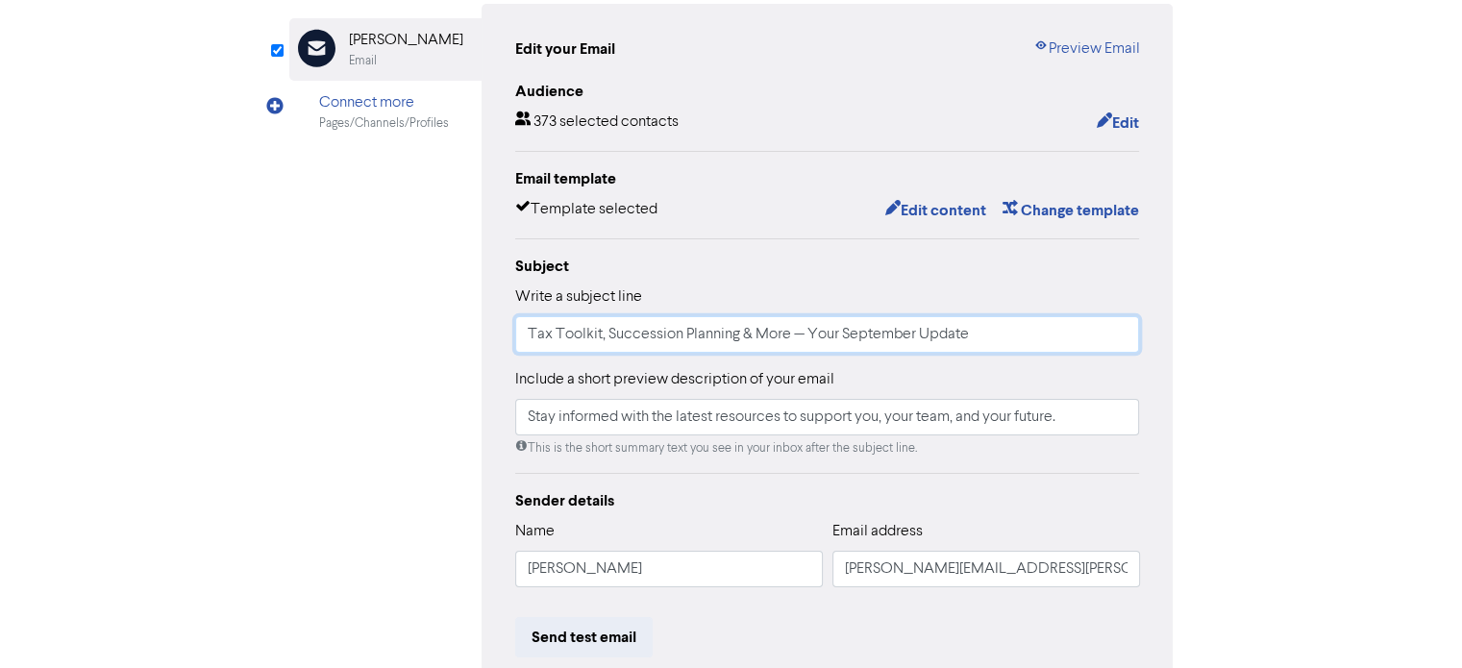
click at [608, 331] on input "Tax Toolkit, Succession Planning & More — Your September Update" at bounding box center [827, 334] width 625 height 37
paste input "WFH Rights"
type input "Tax Toolkit, WFH Rights & More — Your September Update"
click at [922, 202] on button "Edit content" at bounding box center [934, 210] width 103 height 25
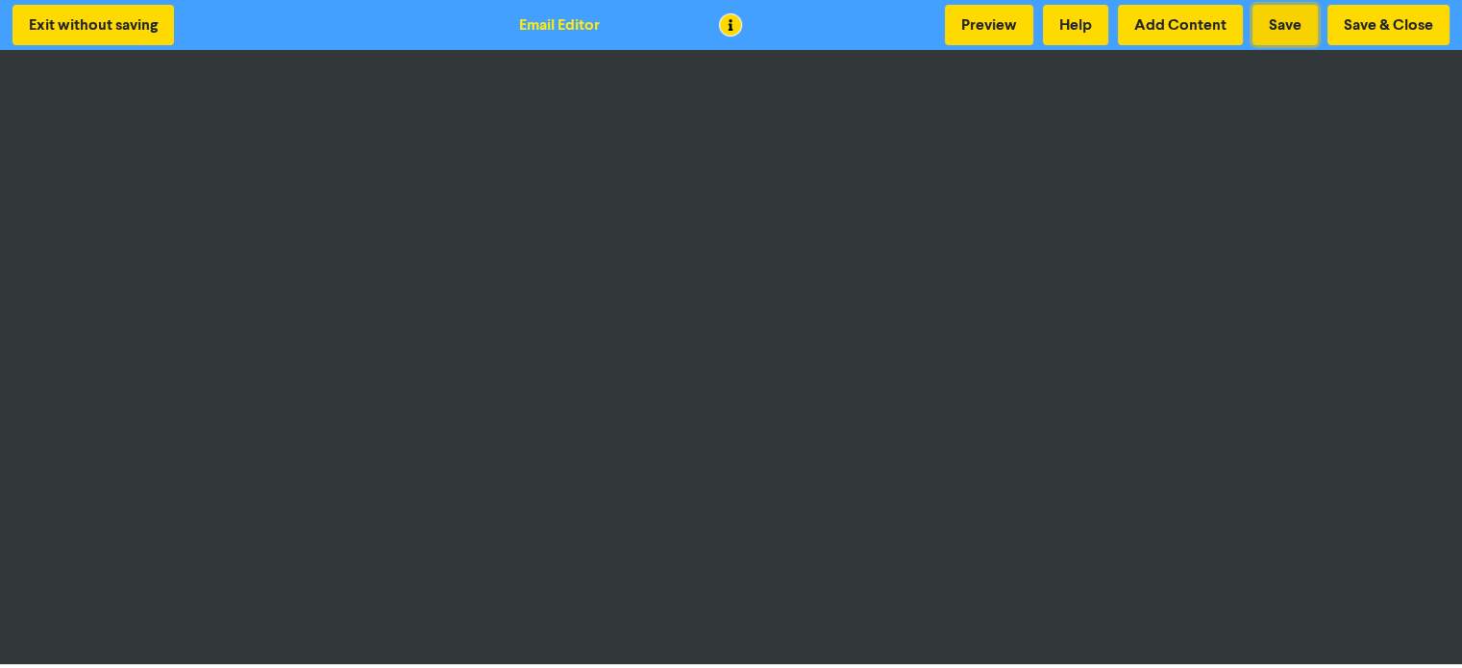
click at [1298, 18] on button "Save" at bounding box center [1285, 25] width 65 height 40
click at [1291, 30] on button "Save" at bounding box center [1285, 25] width 65 height 40
click at [1377, 22] on button "Save & Close" at bounding box center [1389, 25] width 122 height 40
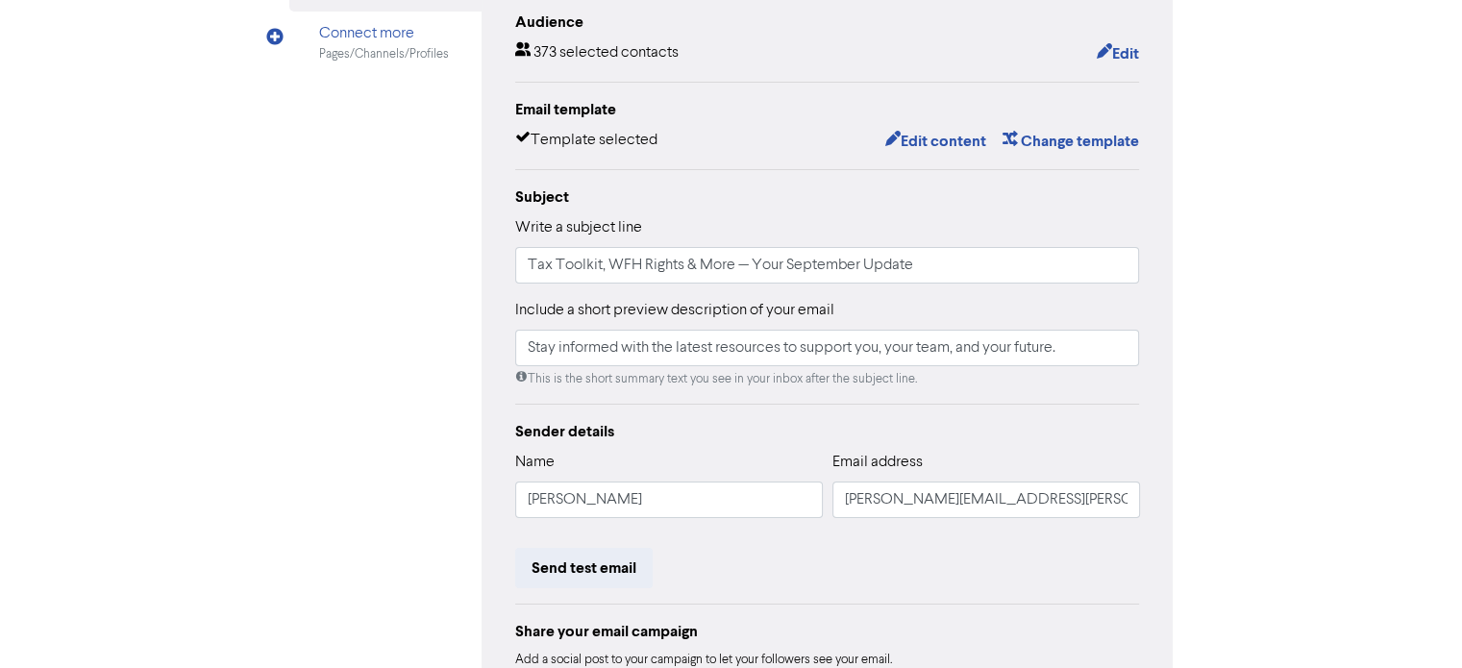
scroll to position [288, 0]
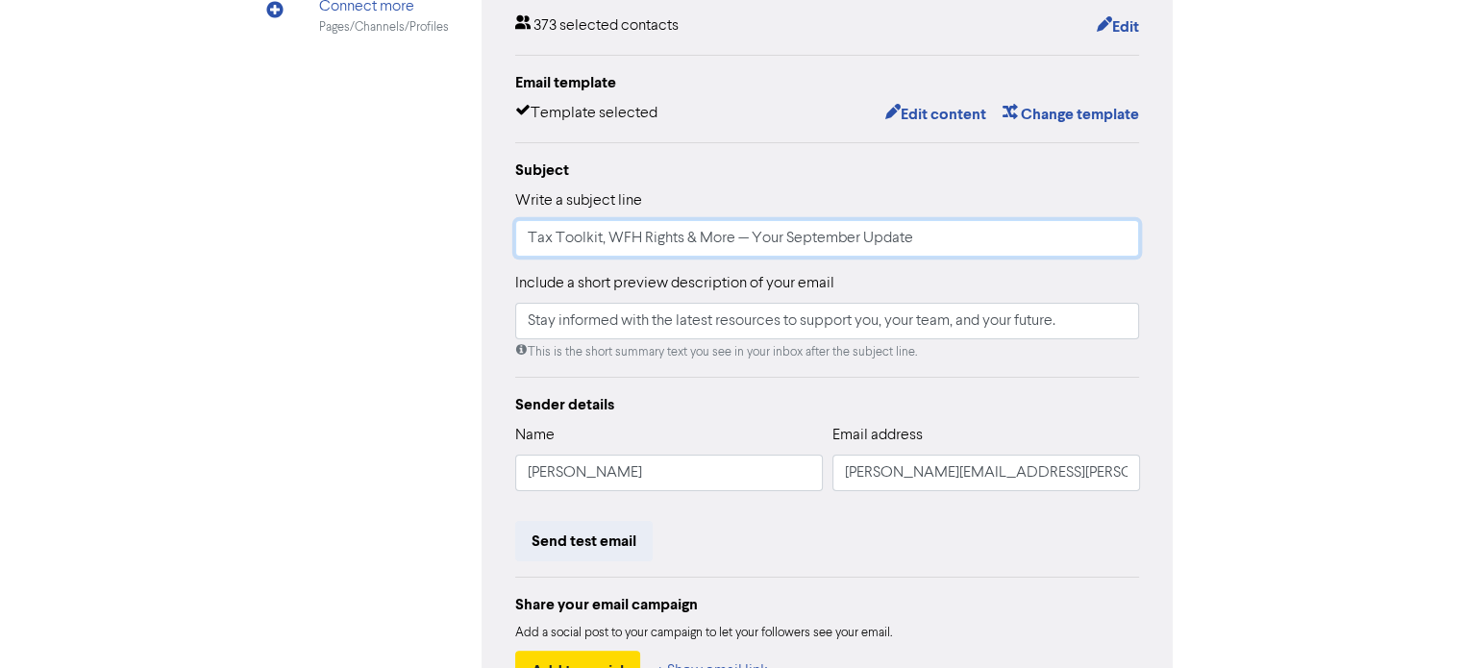
click at [749, 242] on input "Tax Toolkit, WFH Rights & More — Your September Update" at bounding box center [827, 238] width 625 height 37
type input "Tax Toolkit, WFH Rights & More - Your September Update"
click at [434, 278] on div "Email Created with Sketch. [PERSON_NAME] Email Connect more Pages/Channels/Prof…" at bounding box center [731, 316] width 884 height 817
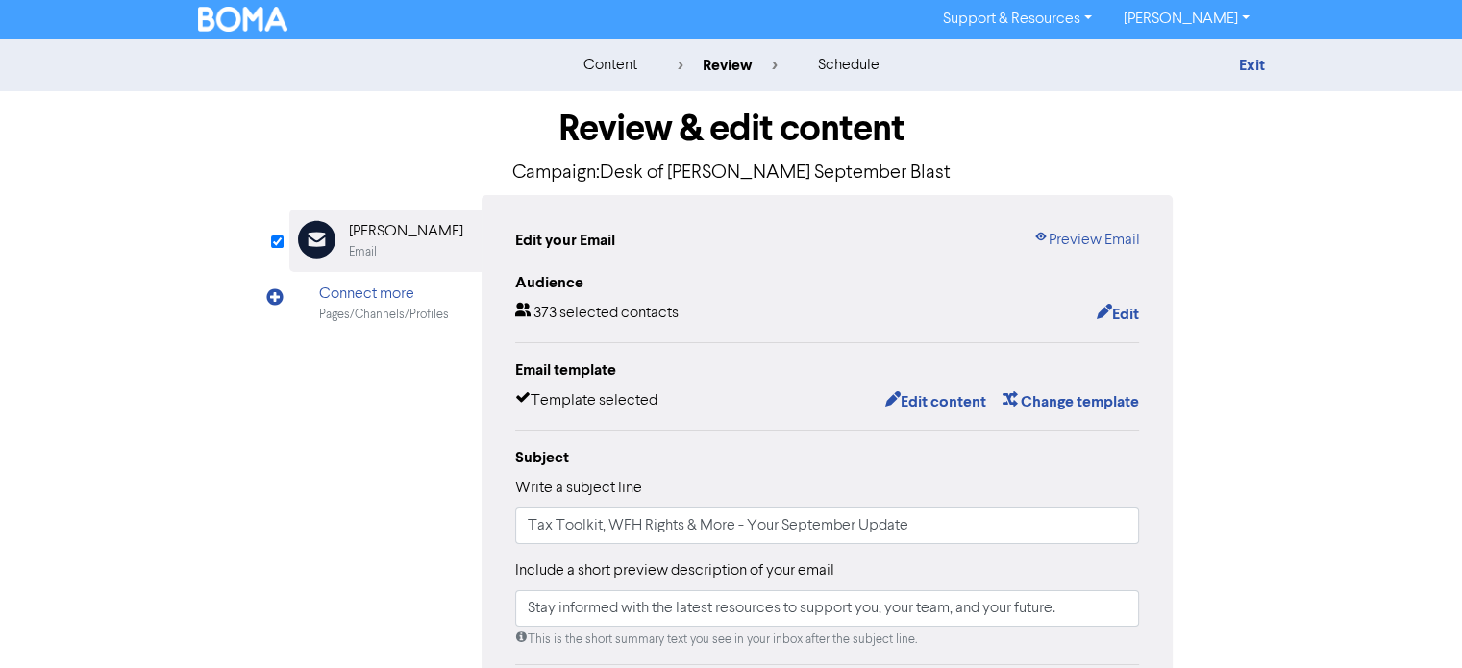
scroll to position [0, 0]
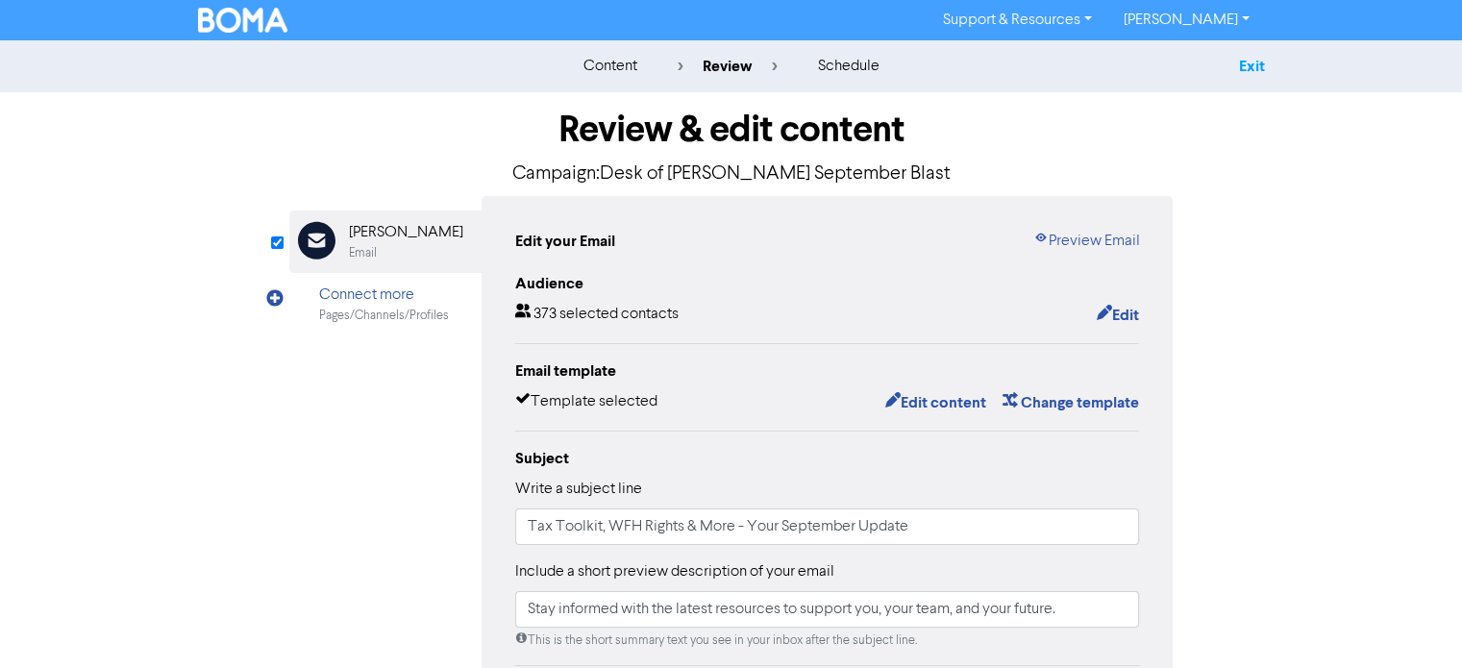
click at [1239, 64] on link "Exit" at bounding box center [1251, 66] width 26 height 19
